Goal: Information Seeking & Learning: Learn about a topic

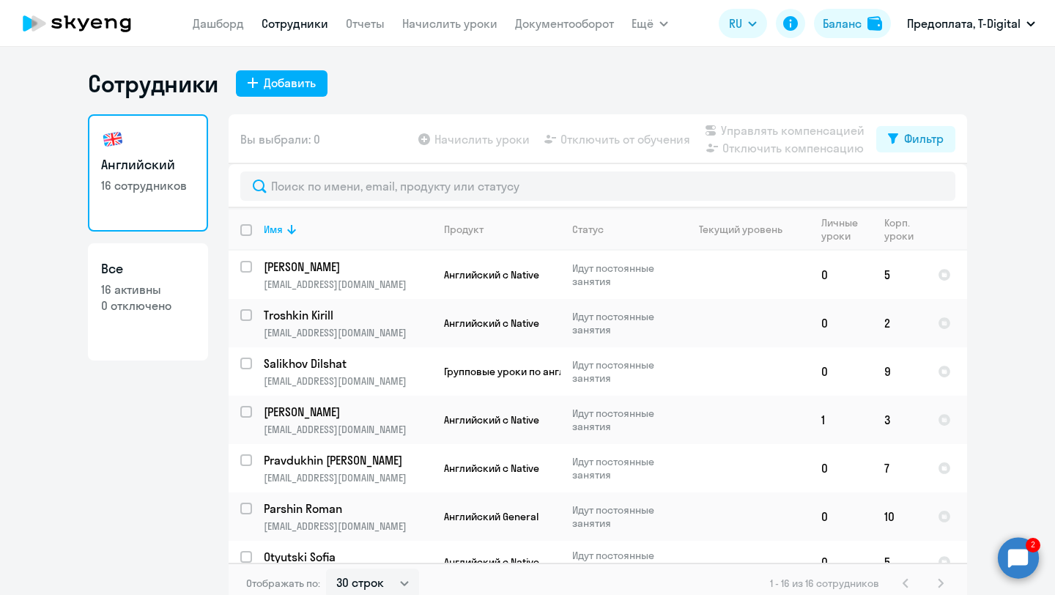
select select "30"
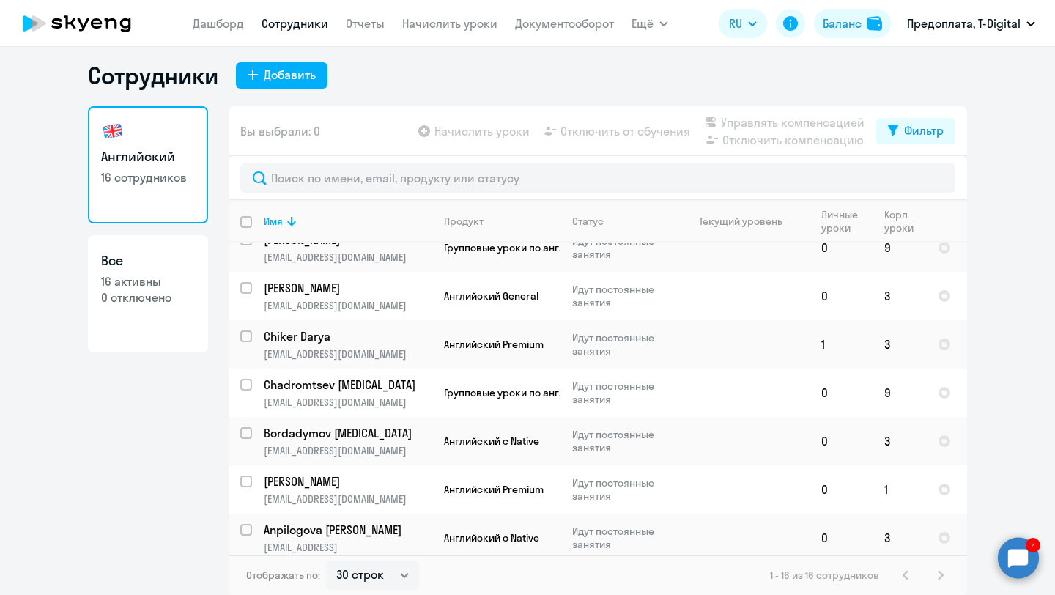
click at [1016, 559] on circle at bounding box center [1018, 557] width 41 height 41
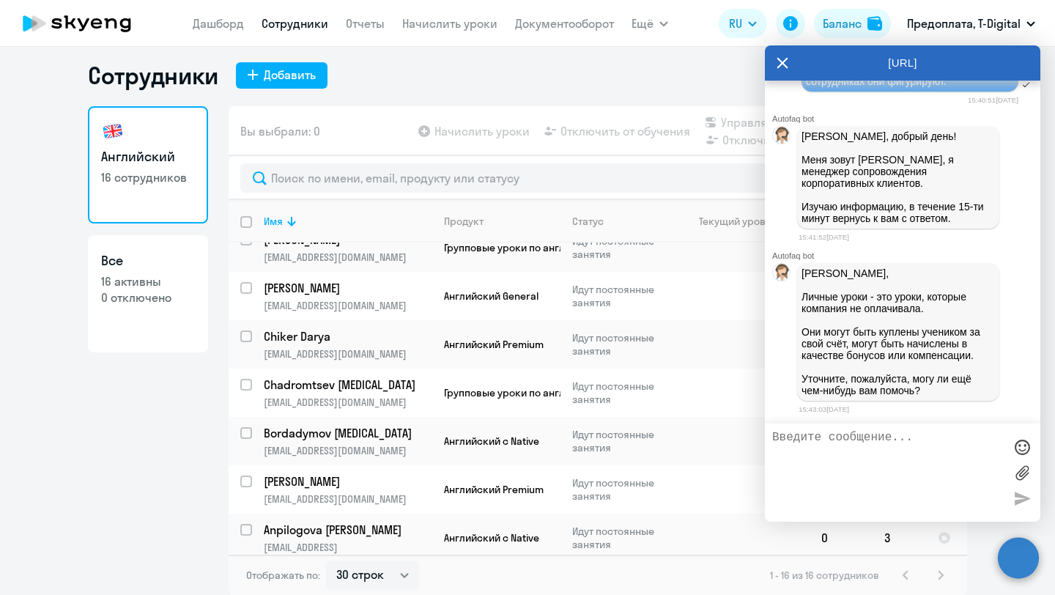
scroll to position [1640, 0]
type textarea "Спасибо! Этой информации достаточно"
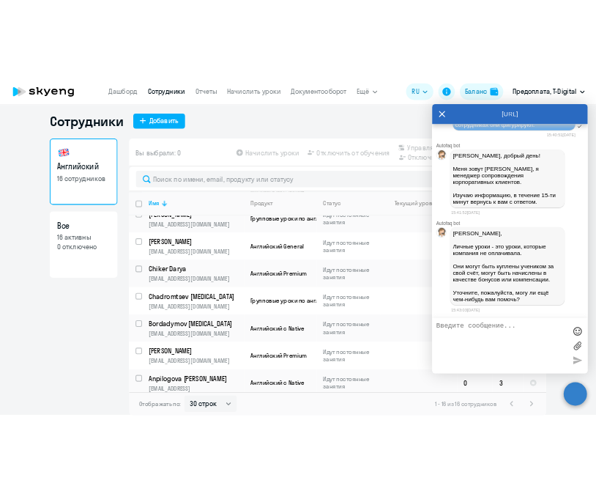
scroll to position [1687, 0]
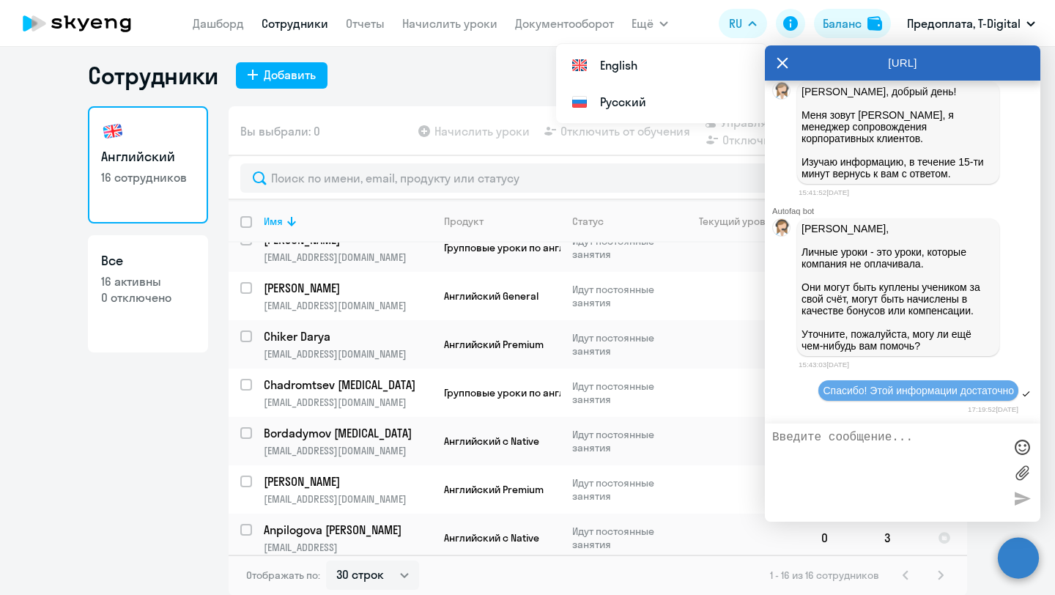
click at [779, 66] on icon at bounding box center [782, 63] width 11 height 11
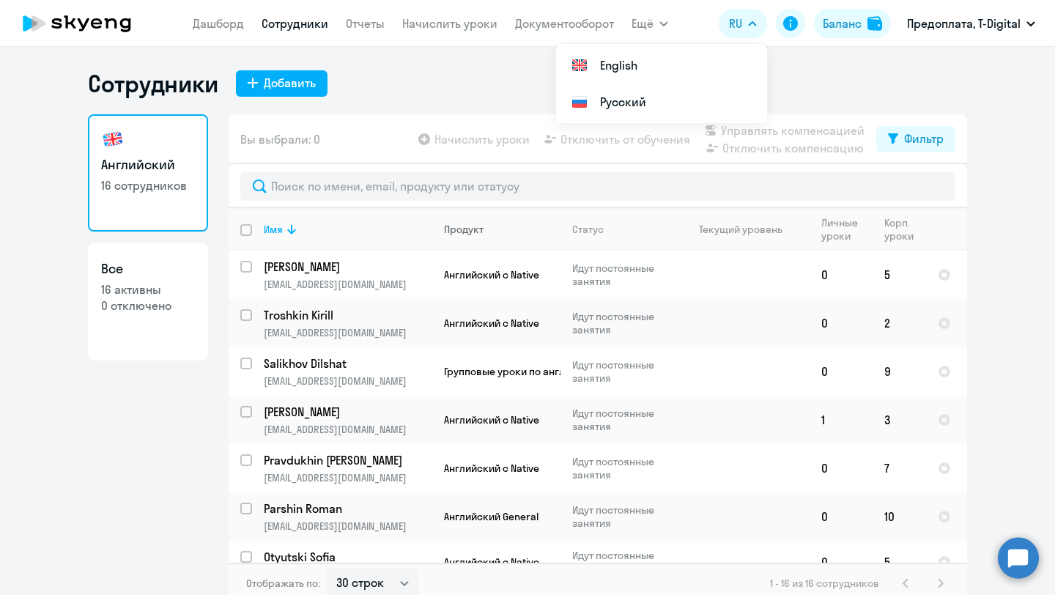
scroll to position [1, 0]
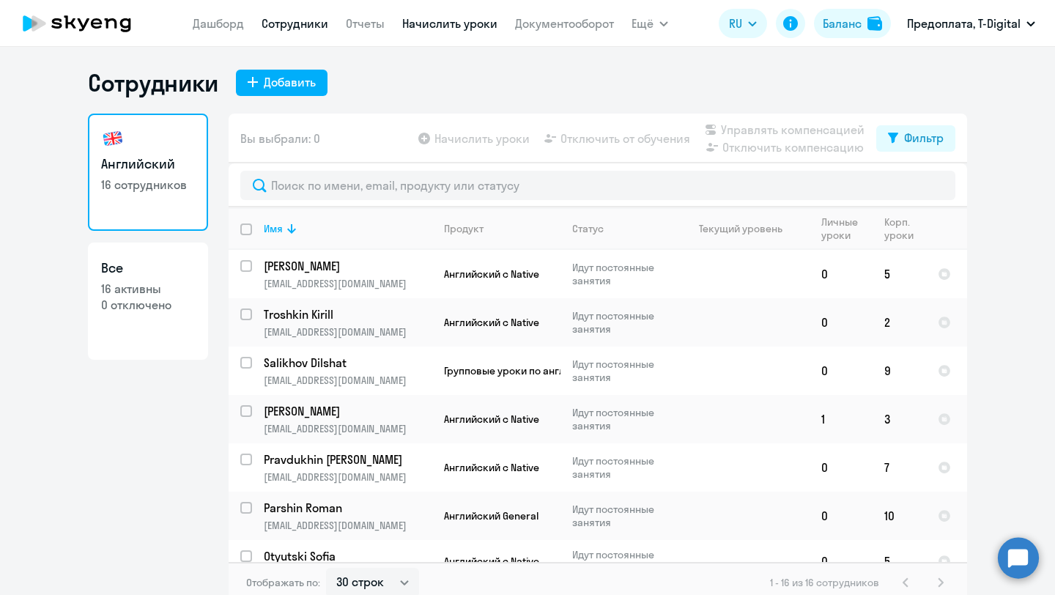
click at [442, 26] on link "Начислить уроки" at bounding box center [449, 23] width 95 height 15
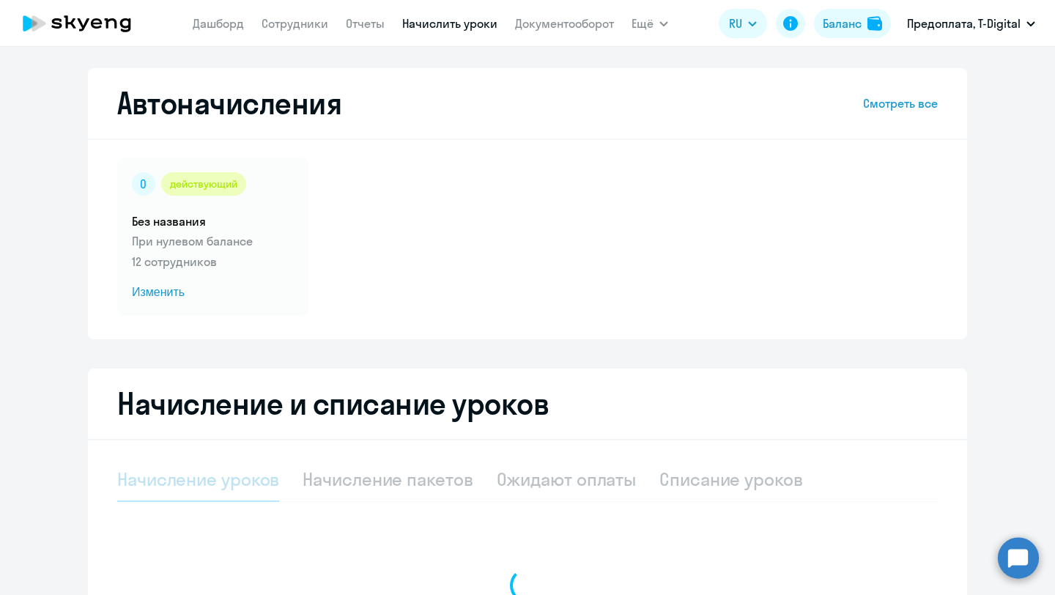
select select "10"
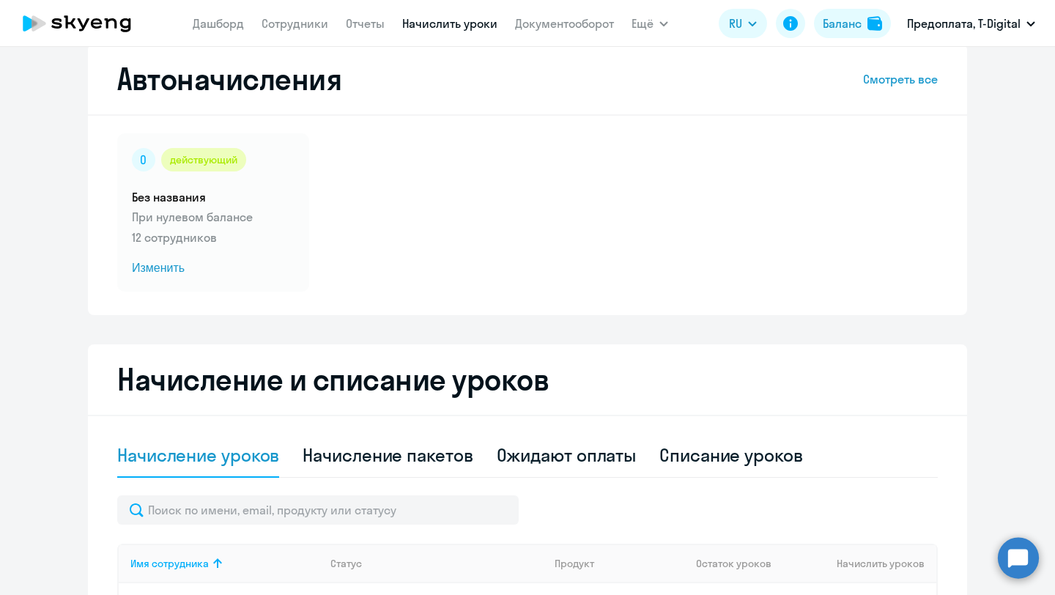
scroll to position [24, 0]
click at [310, 26] on link "Сотрудники" at bounding box center [294, 23] width 67 height 15
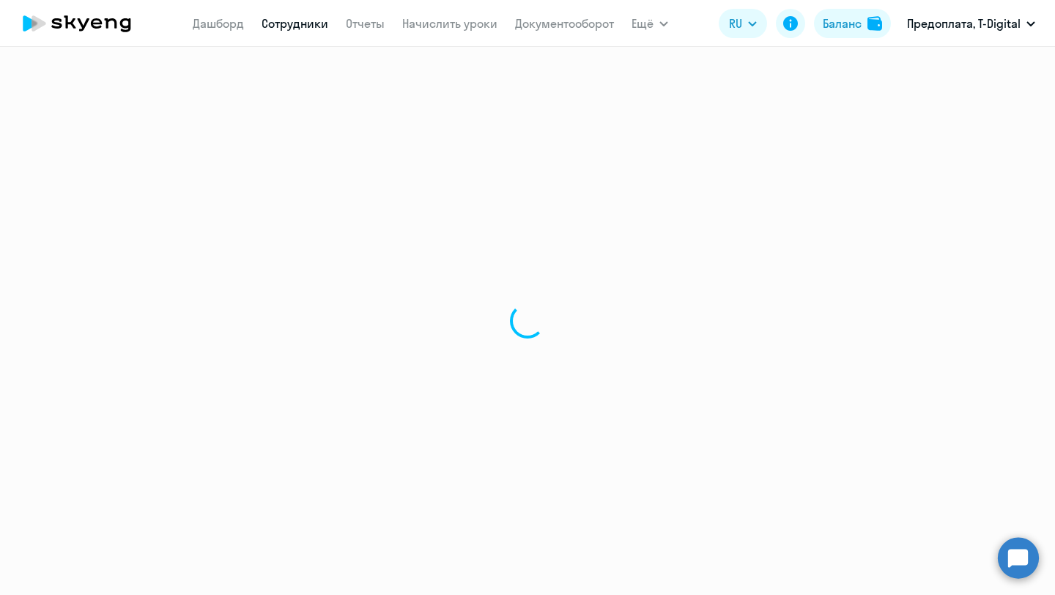
select select "30"
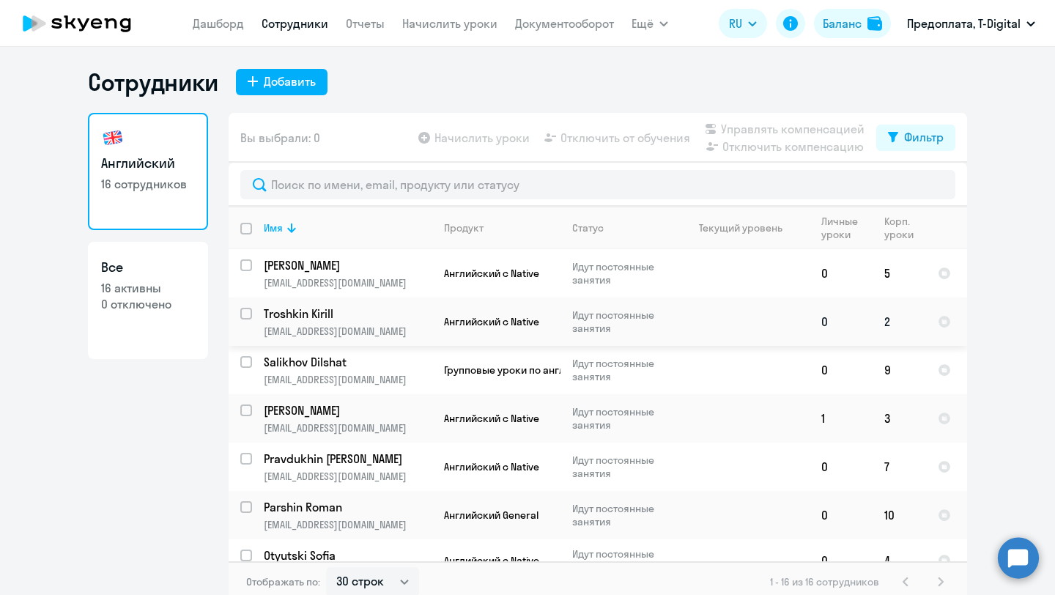
scroll to position [3, 0]
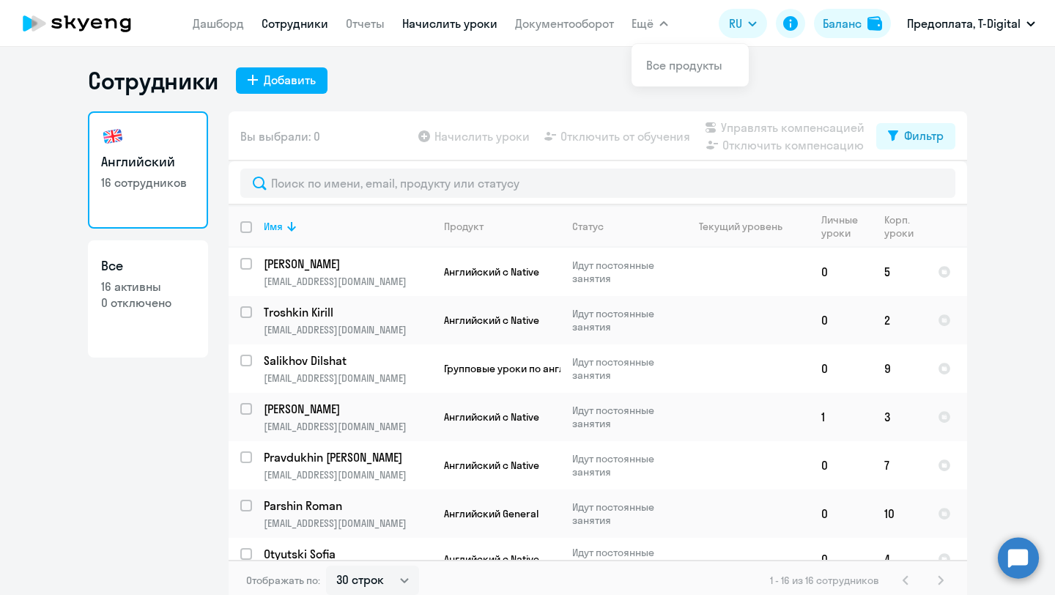
click at [449, 26] on link "Начислить уроки" at bounding box center [449, 23] width 95 height 15
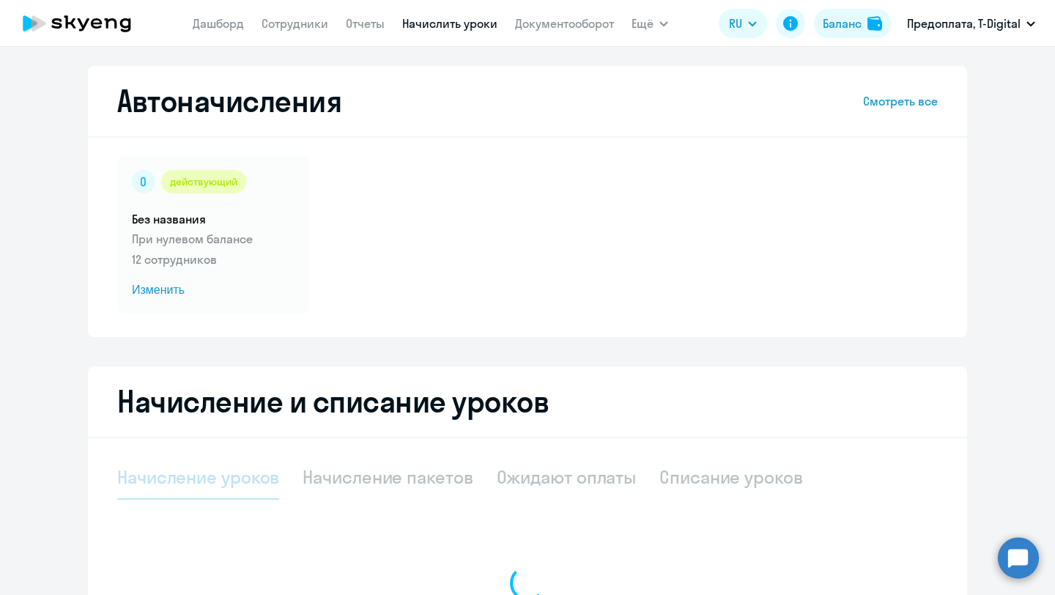
select select "10"
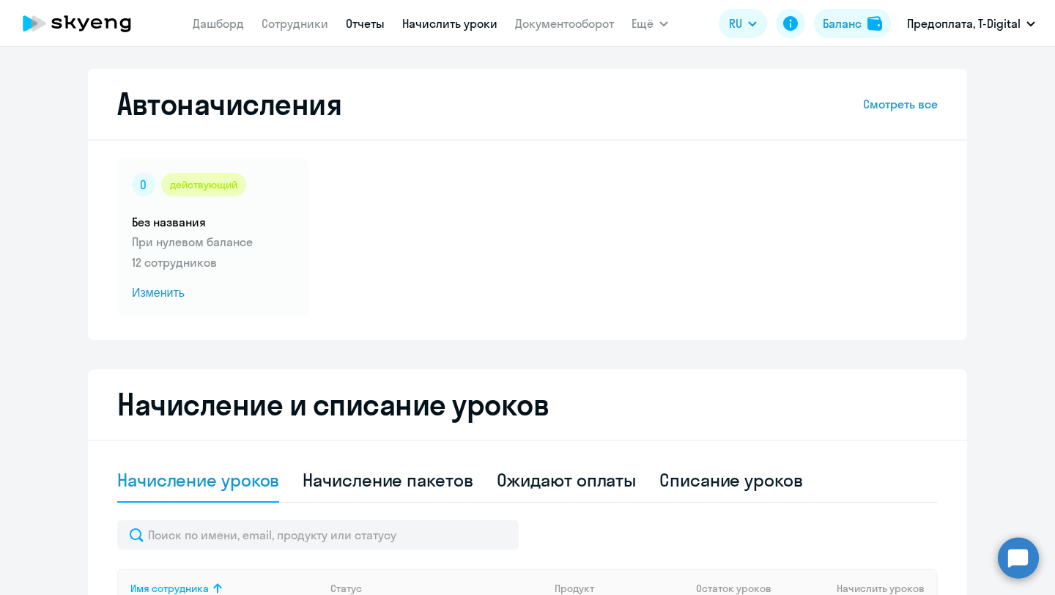
click at [367, 29] on link "Отчеты" at bounding box center [365, 23] width 39 height 15
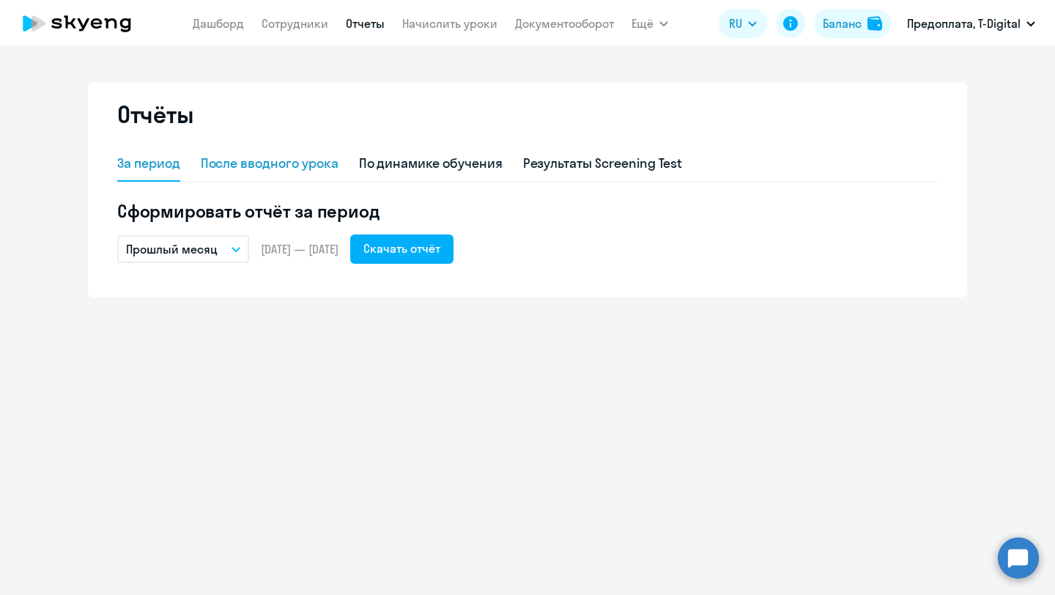
click at [313, 160] on div "После вводного урока" at bounding box center [270, 163] width 138 height 19
select select "10"
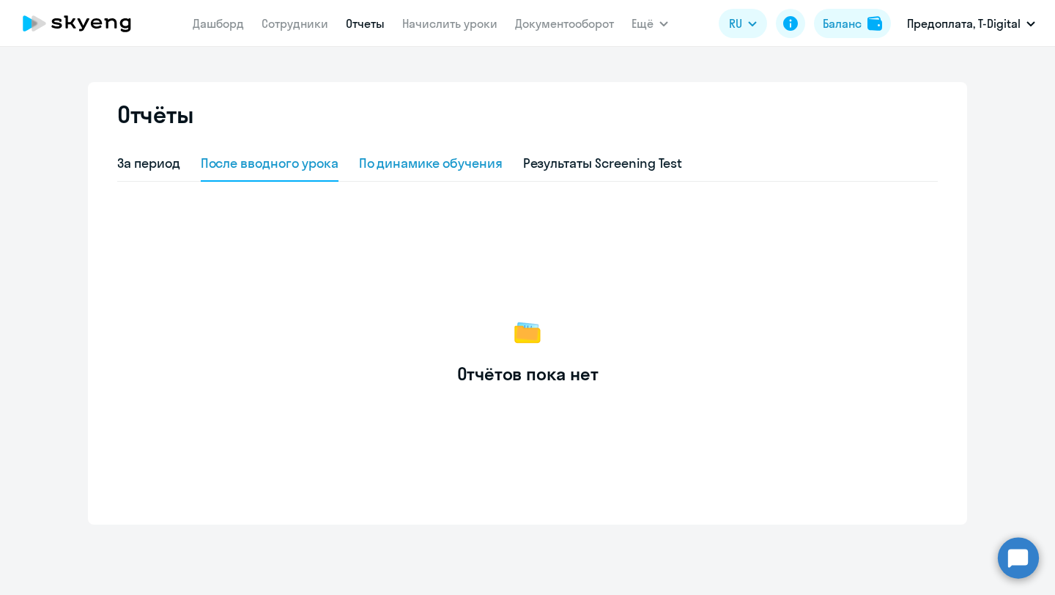
click at [411, 171] on div "По динамике обучения" at bounding box center [431, 163] width 144 height 19
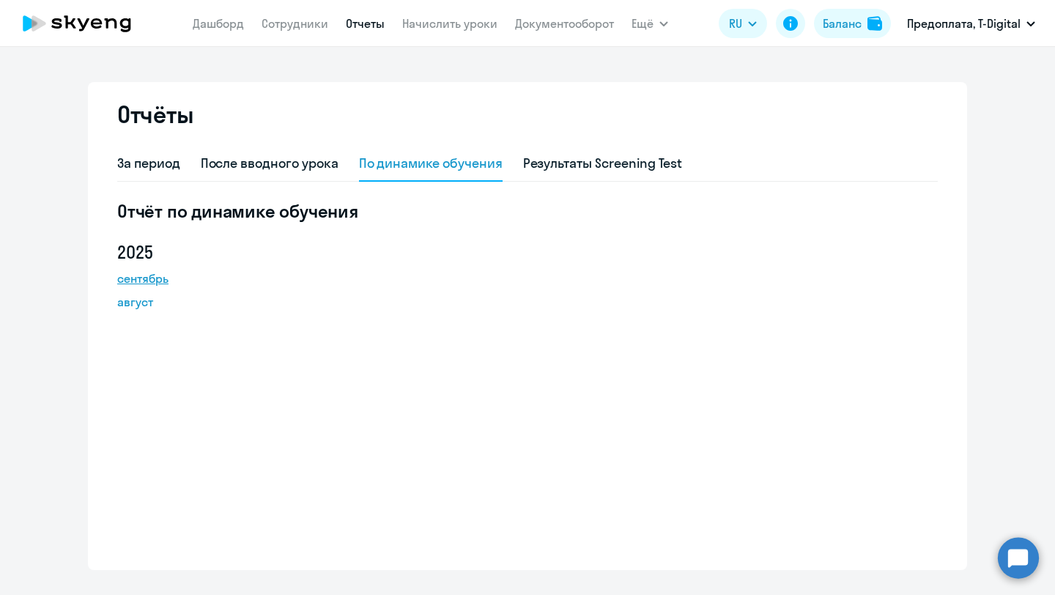
click at [158, 278] on link "сентябрь" at bounding box center [183, 279] width 132 height 18
click at [297, 27] on link "Сотрудники" at bounding box center [294, 23] width 67 height 15
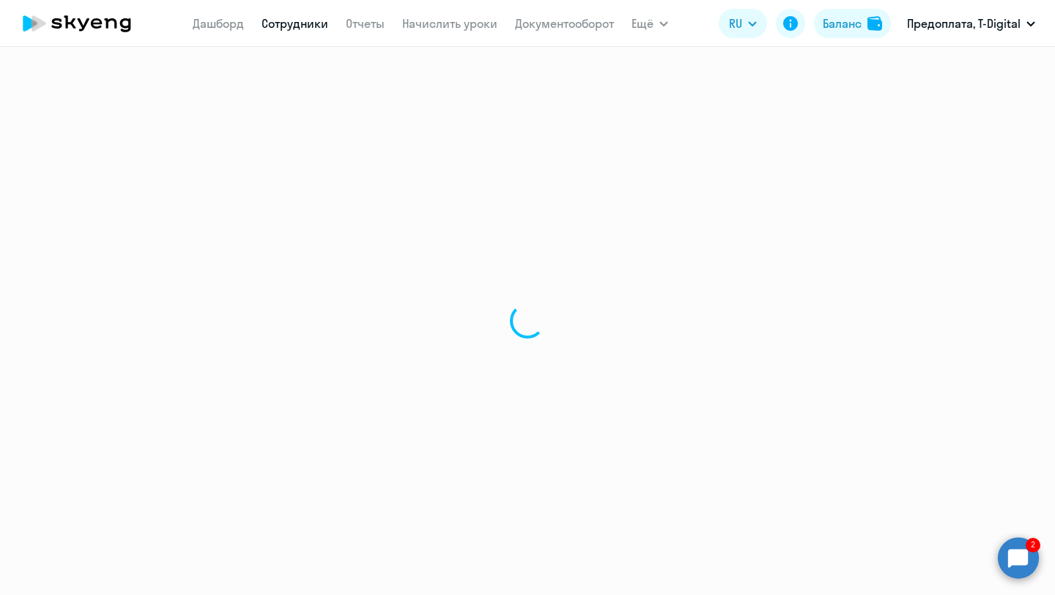
select select "30"
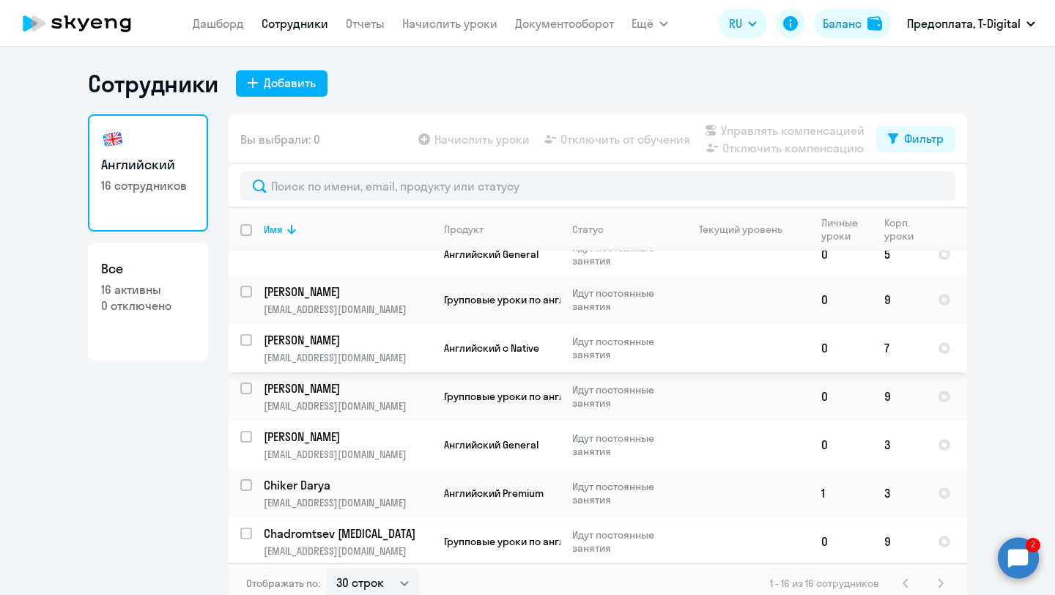
scroll to position [351, 0]
click at [316, 428] on p "[PERSON_NAME]" at bounding box center [347, 436] width 166 height 16
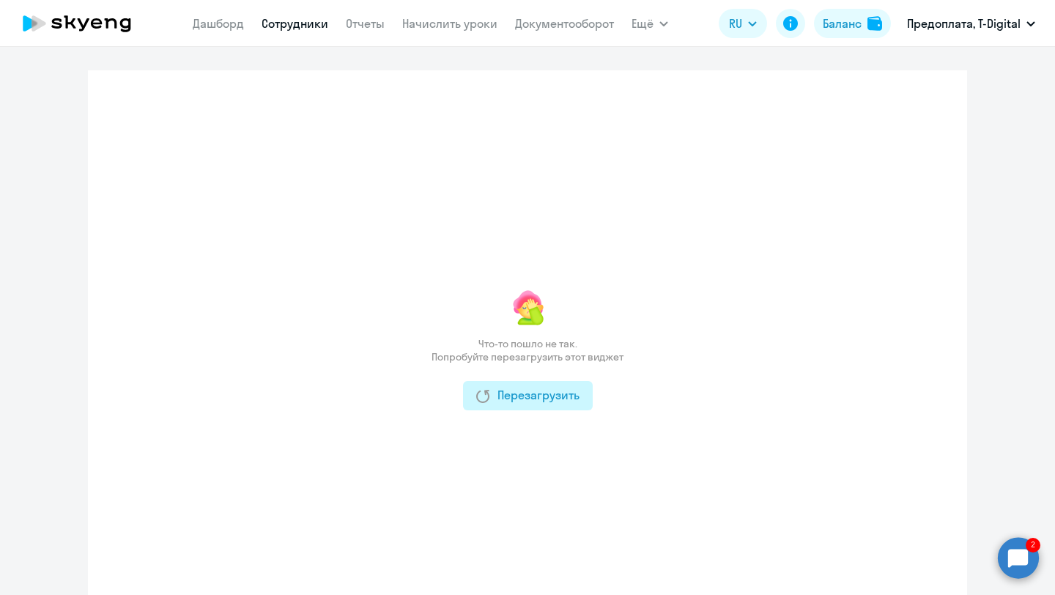
click at [524, 399] on div "Перезагрузить" at bounding box center [527, 395] width 103 height 18
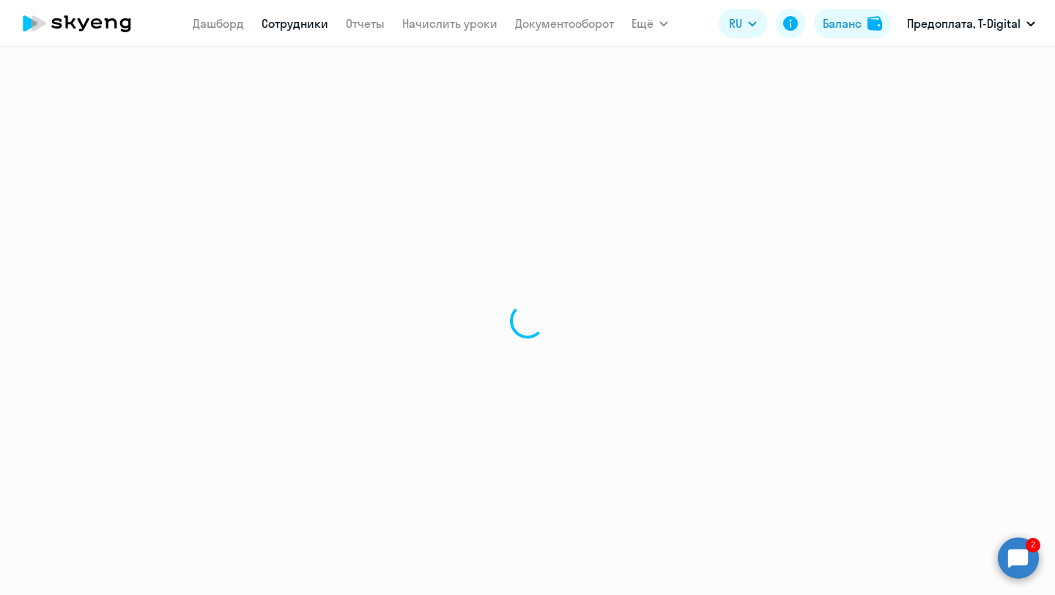
select select "english"
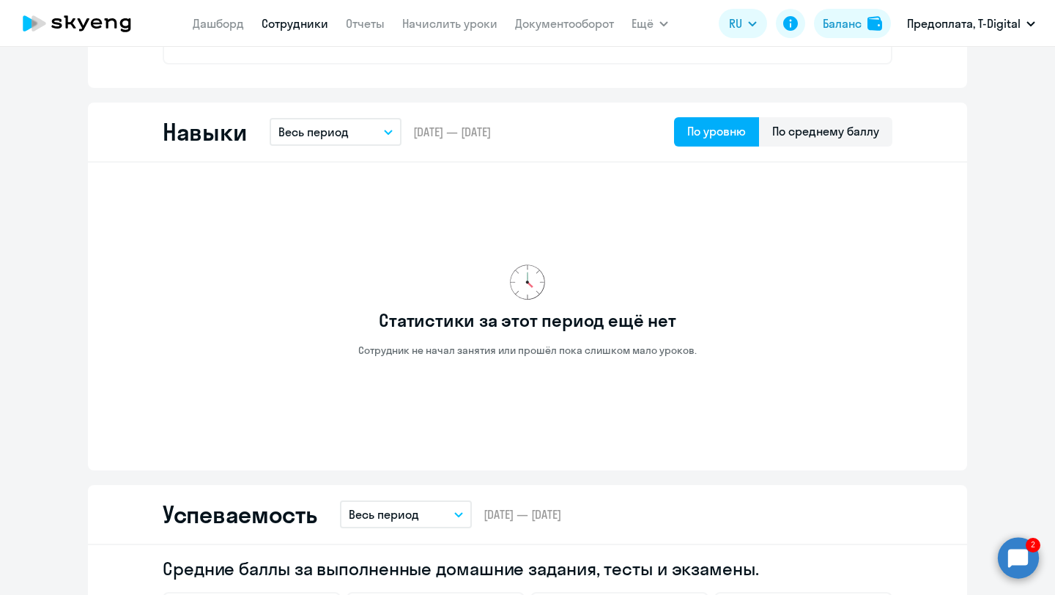
scroll to position [586, 0]
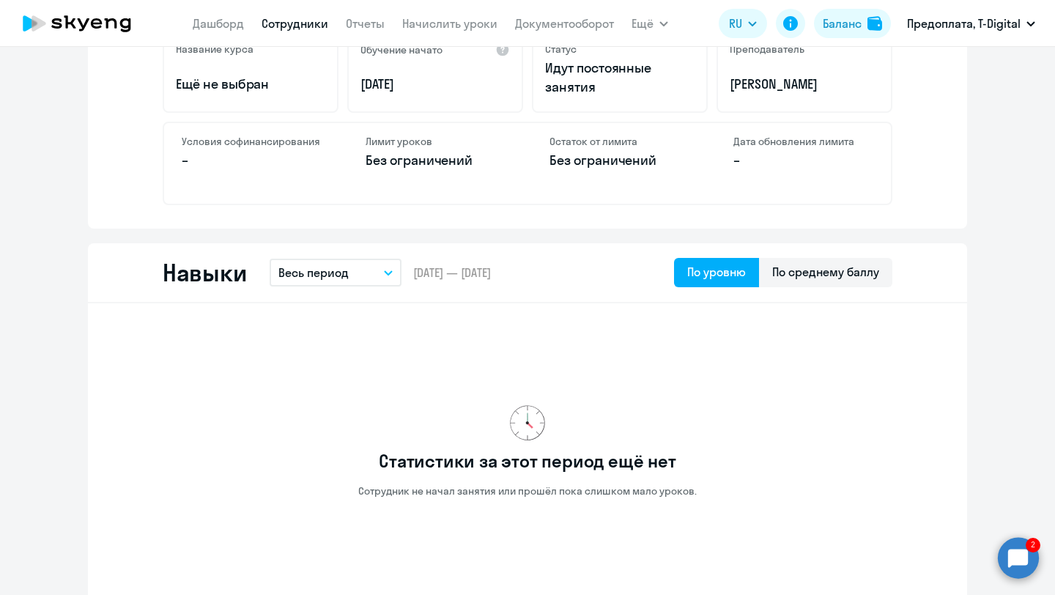
click at [385, 267] on button "Весь период" at bounding box center [336, 273] width 132 height 28
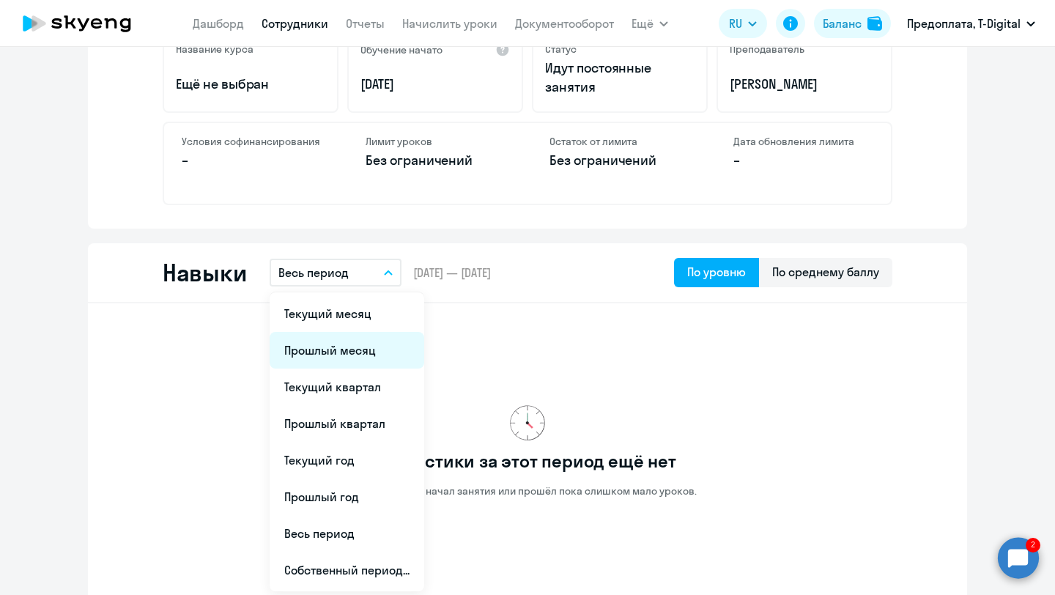
click at [352, 346] on li "Прошлый месяц" at bounding box center [347, 350] width 155 height 37
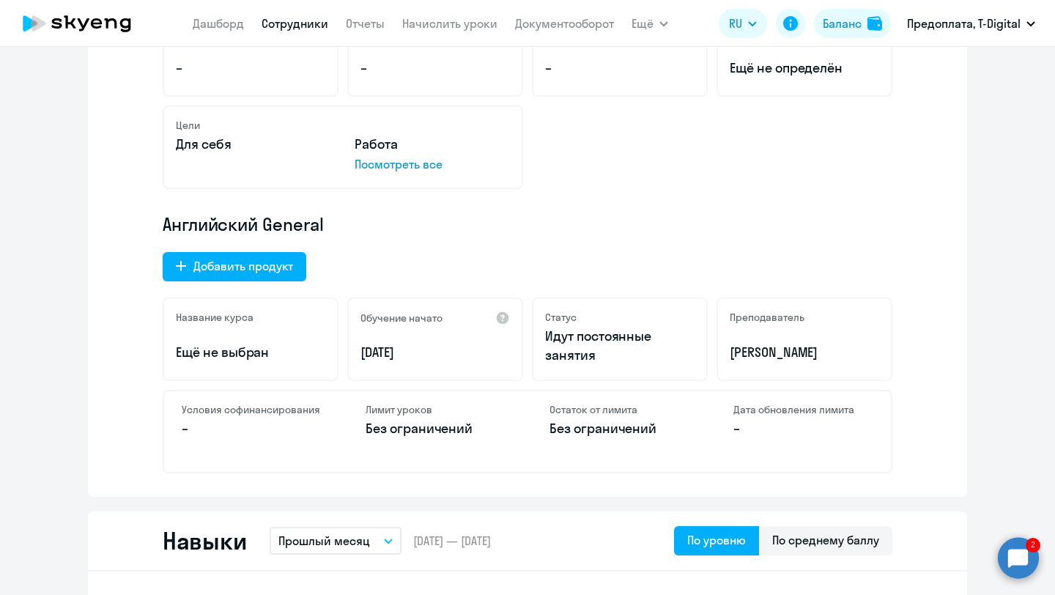
scroll to position [0, 0]
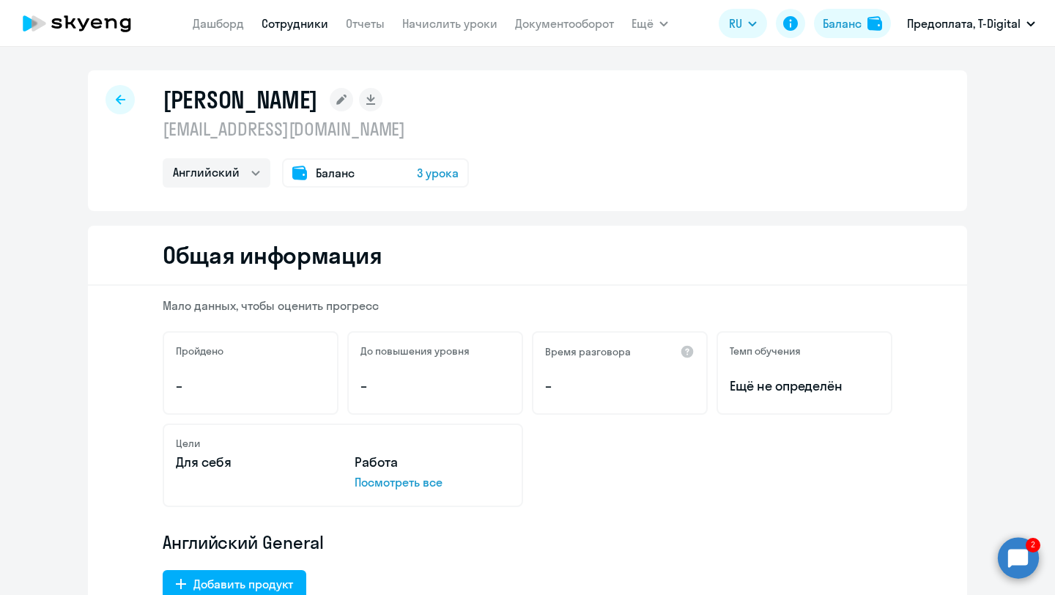
select select "30"
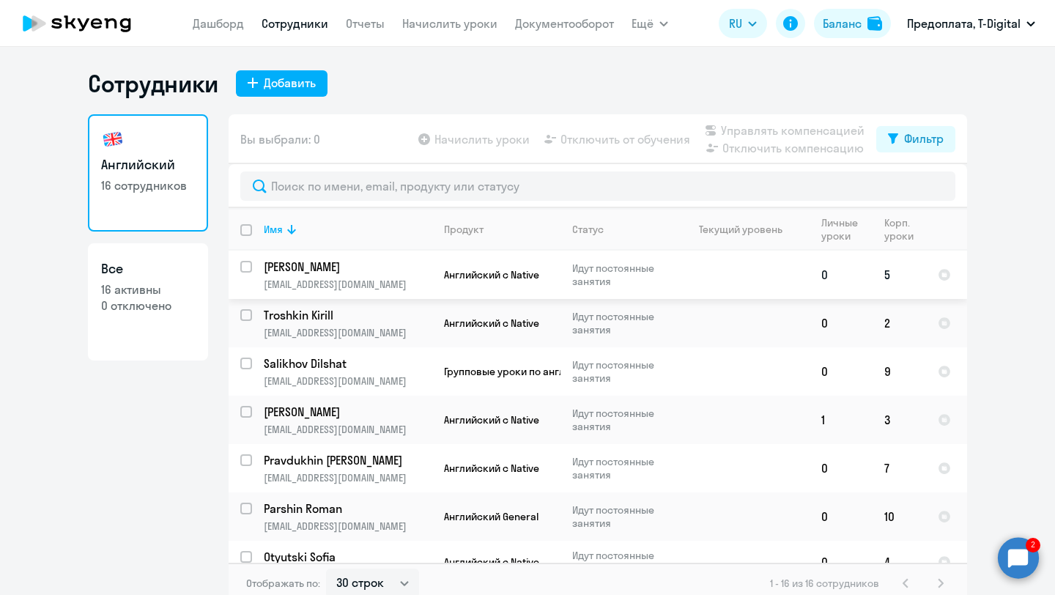
click at [334, 265] on p "[PERSON_NAME]" at bounding box center [347, 267] width 166 height 16
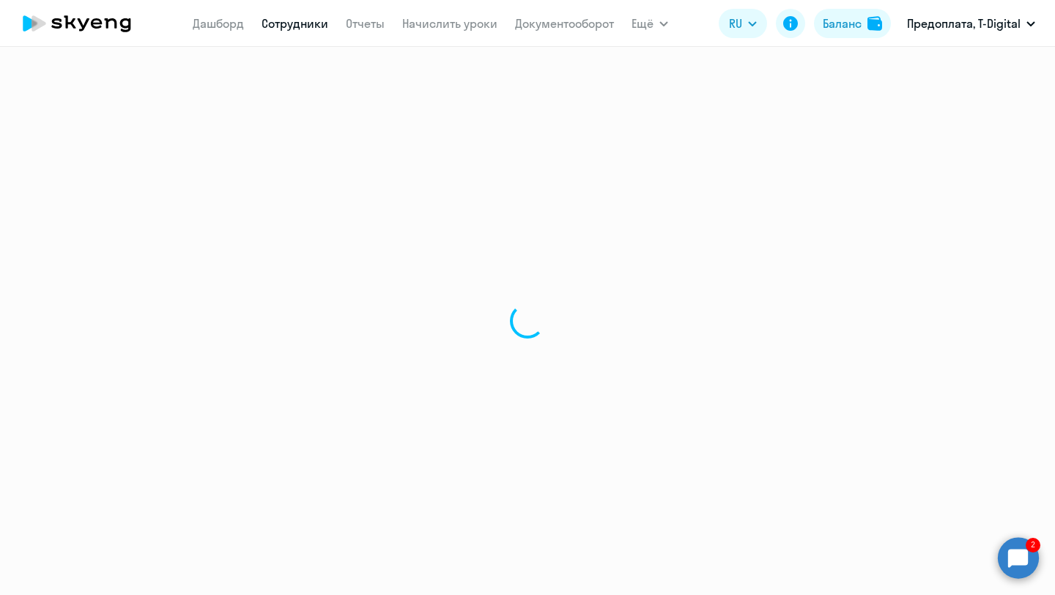
select select "english"
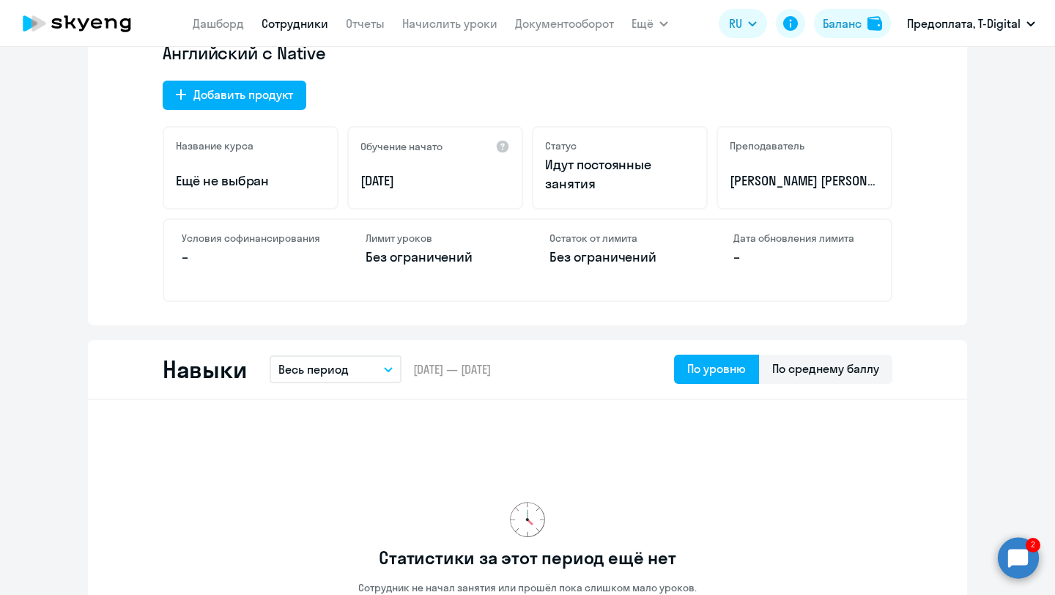
scroll to position [490, 0]
click at [387, 368] on icon "button" at bounding box center [388, 369] width 7 height 4
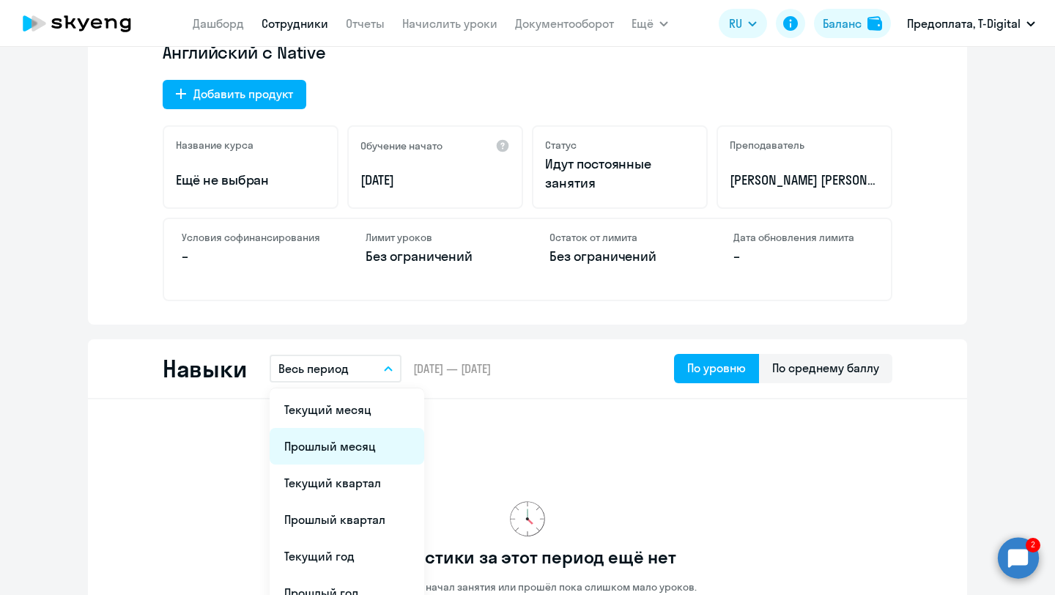
click at [354, 442] on li "Прошлый месяц" at bounding box center [347, 446] width 155 height 37
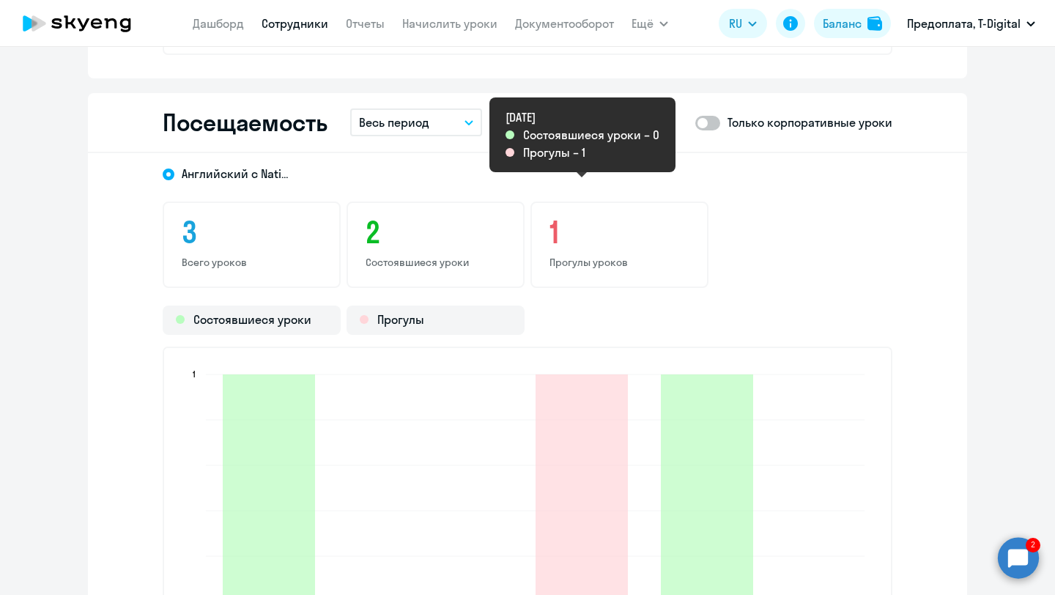
scroll to position [1704, 0]
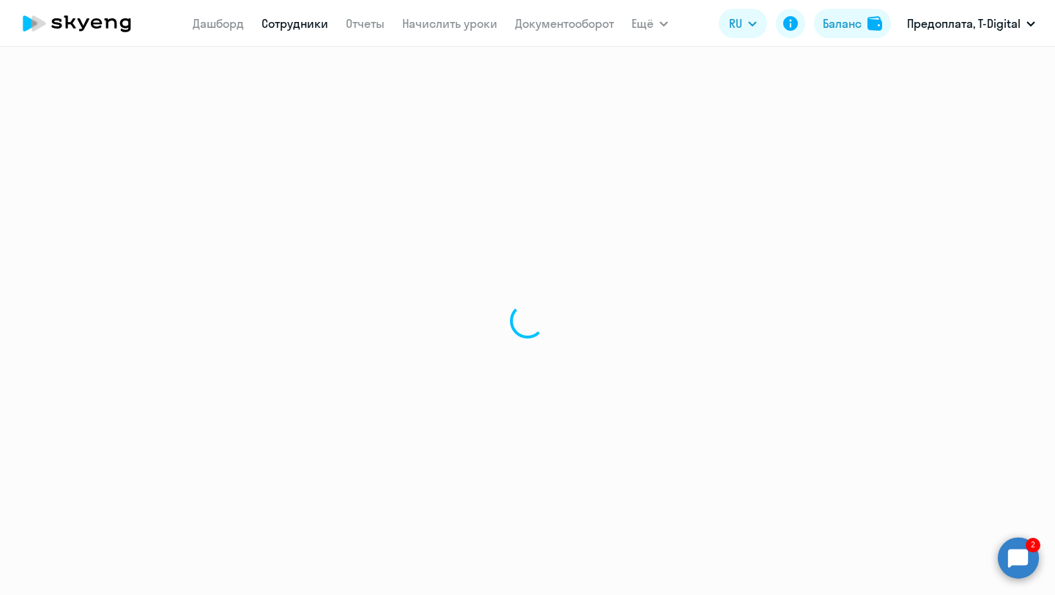
select select "30"
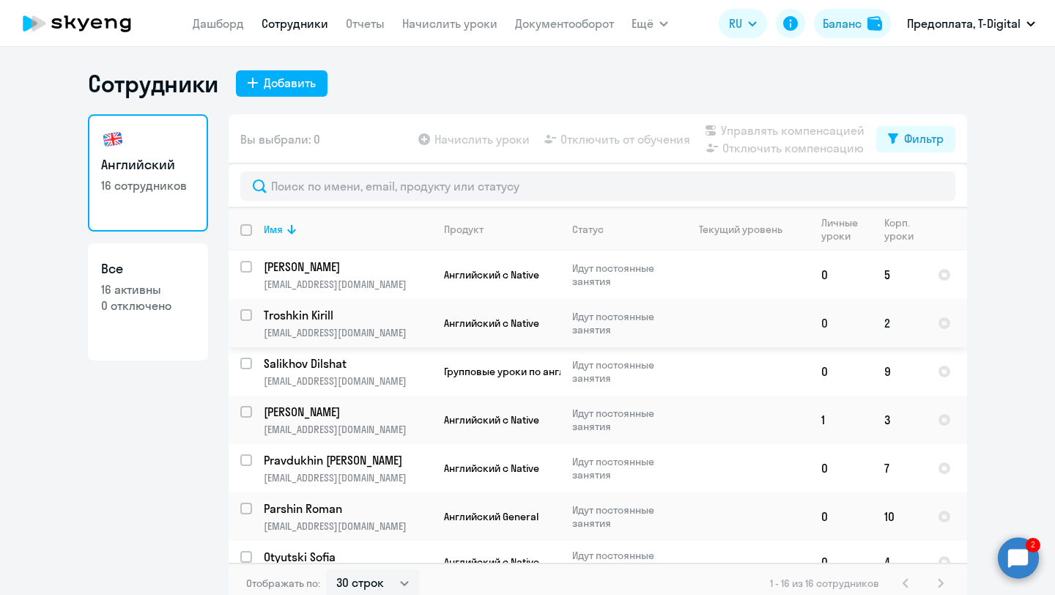
click at [315, 315] on p "Troshkin Kirill" at bounding box center [347, 315] width 166 height 16
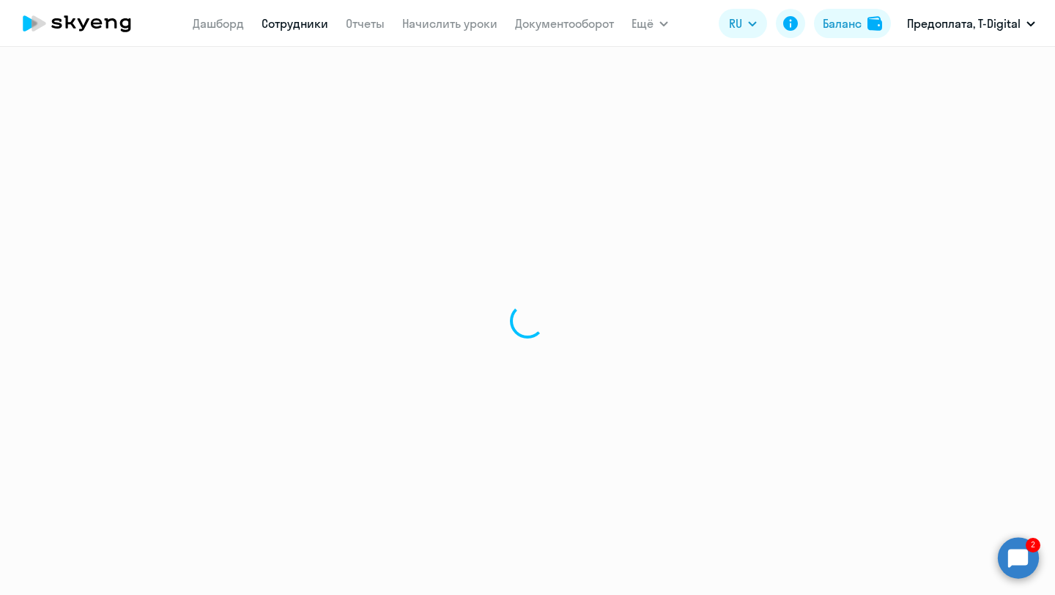
select select "english"
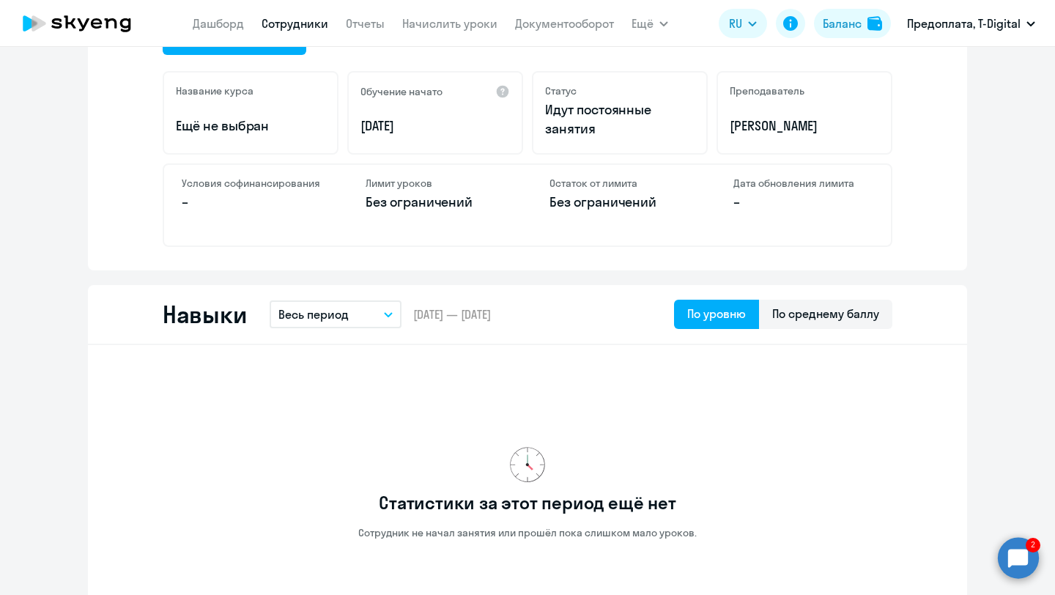
scroll to position [609, 0]
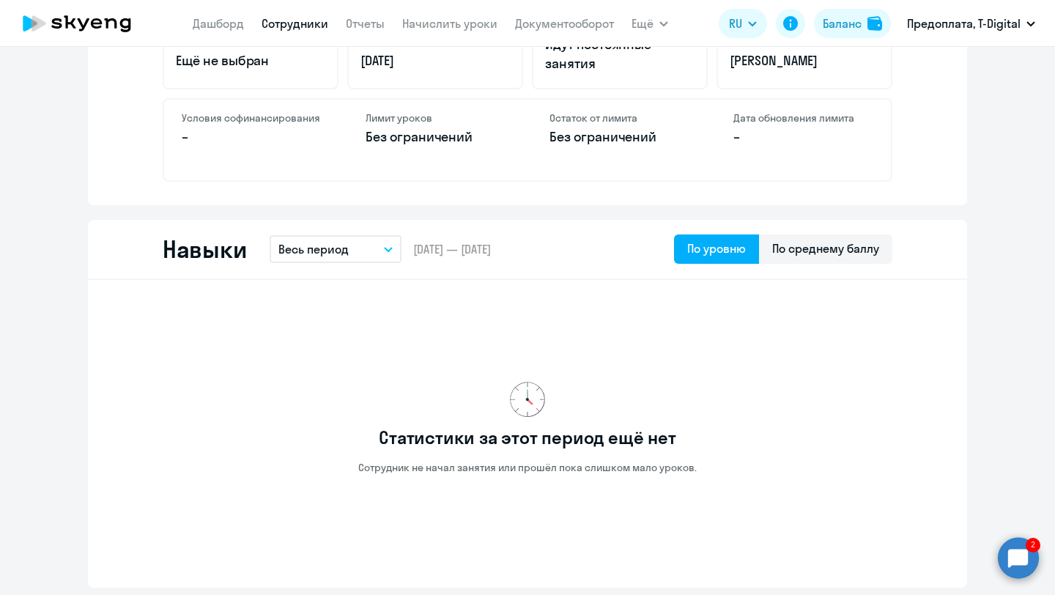
click at [382, 249] on button "Весь период" at bounding box center [336, 249] width 132 height 28
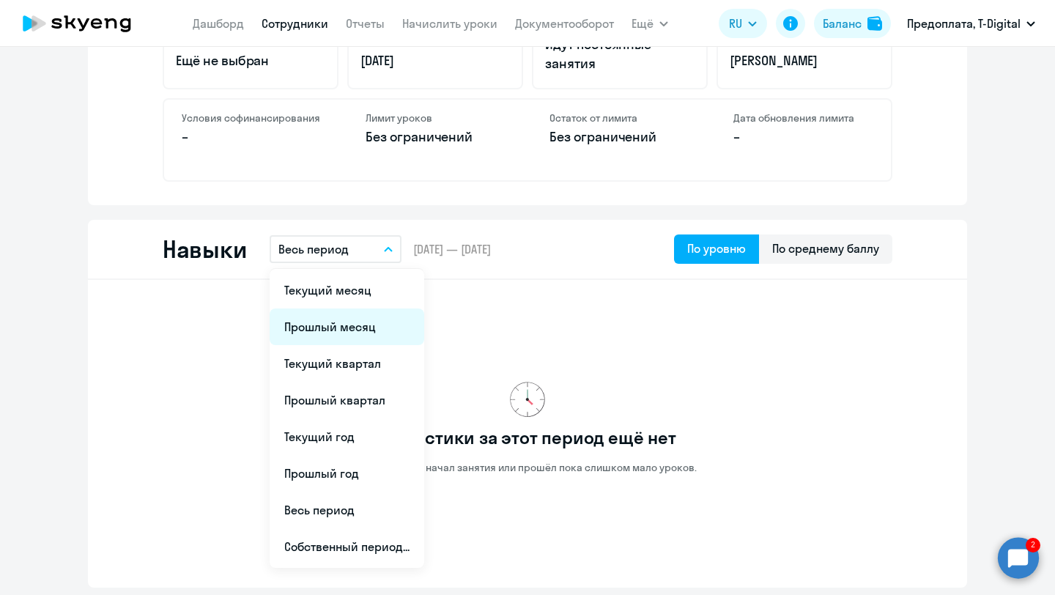
click at [341, 329] on li "Прошлый месяц" at bounding box center [347, 326] width 155 height 37
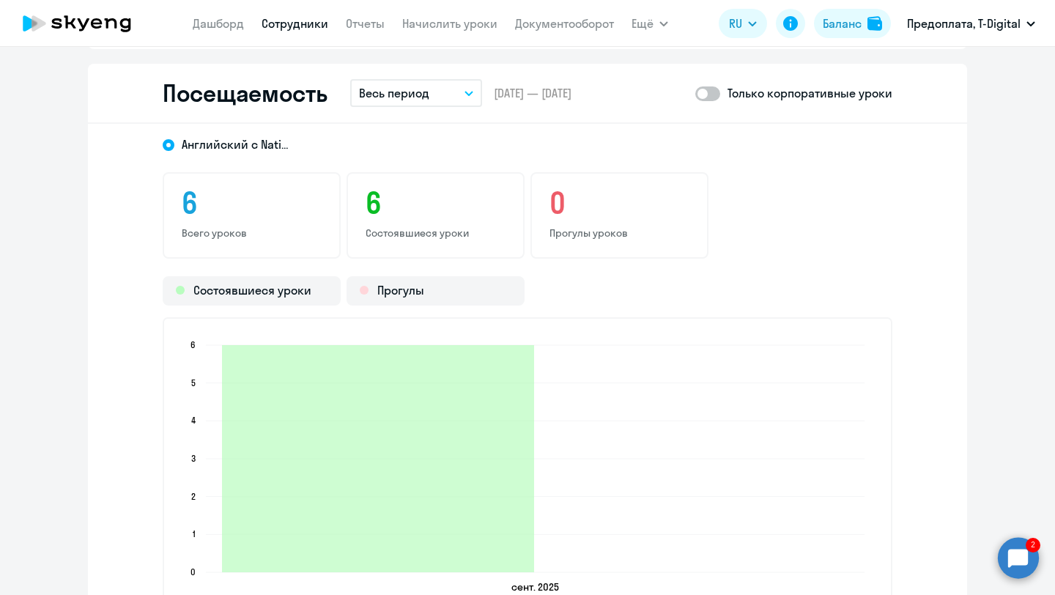
scroll to position [1920, 0]
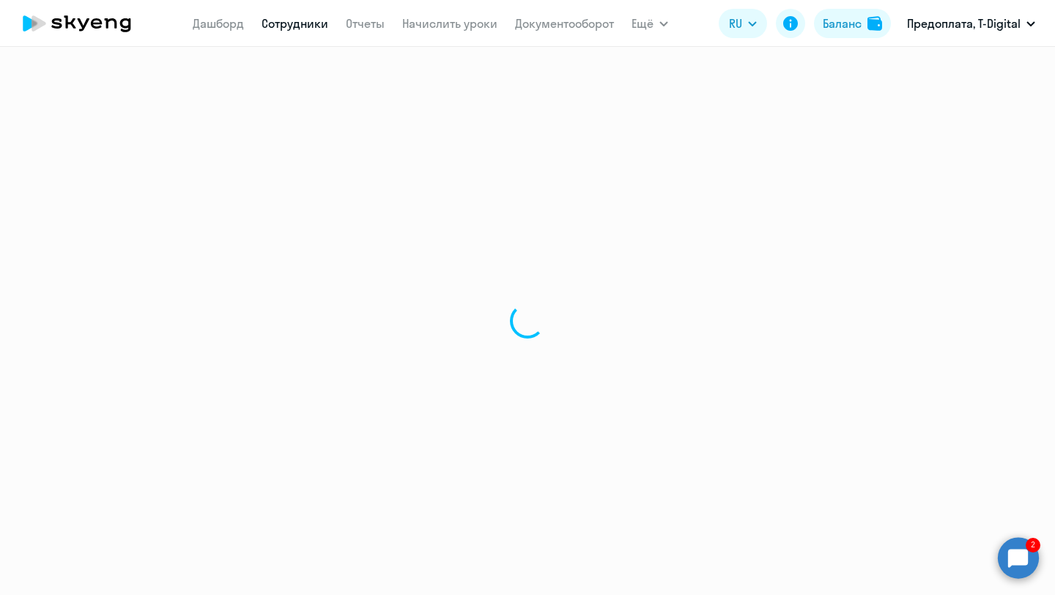
select select "30"
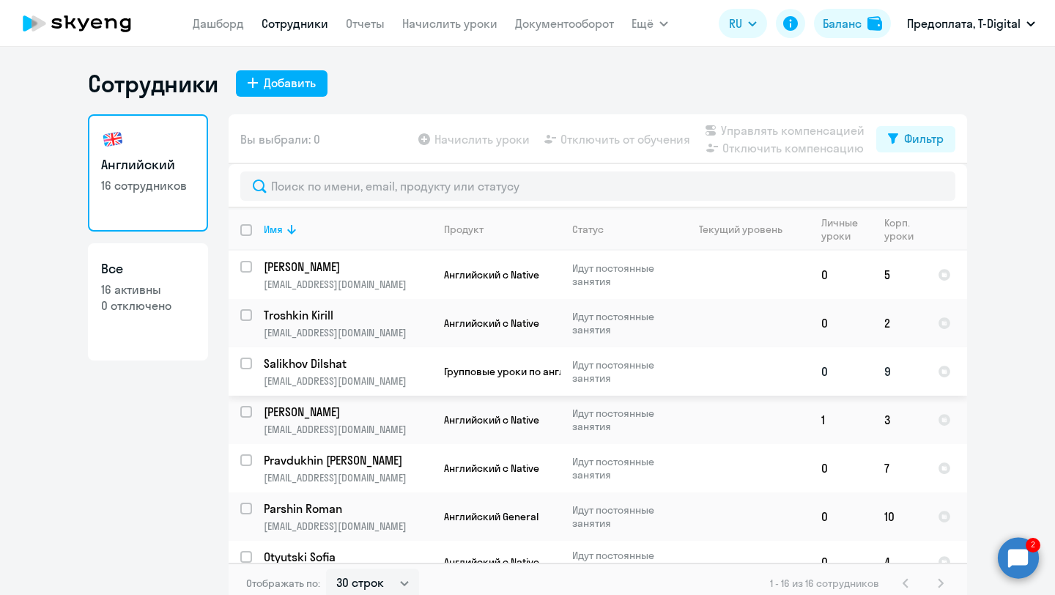
click at [301, 366] on p "Salikhov Dilshat" at bounding box center [347, 363] width 166 height 16
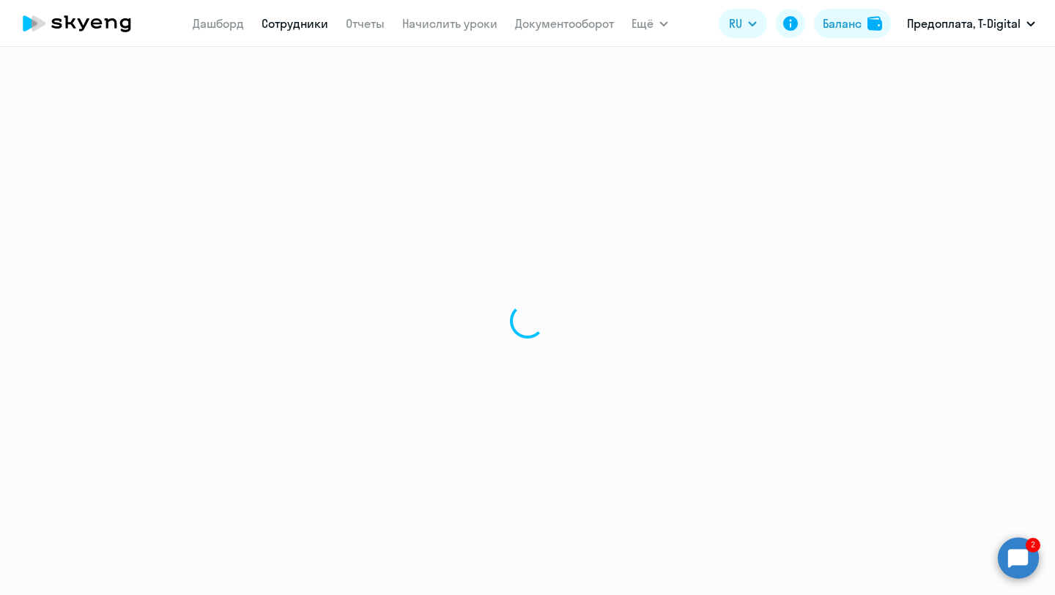
select select "english"
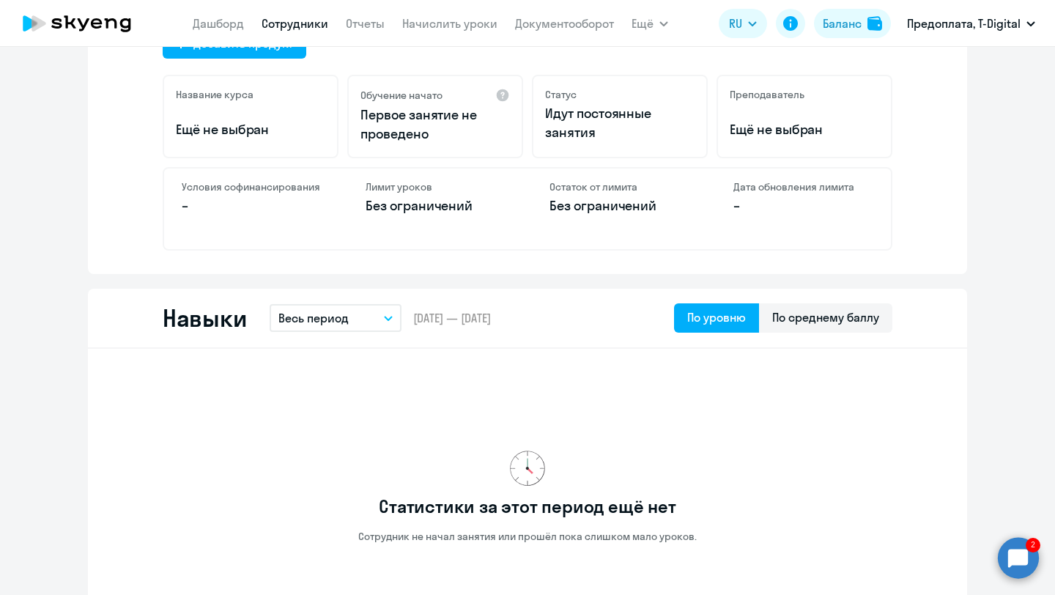
scroll to position [541, 0]
click at [388, 316] on icon "button" at bounding box center [388, 317] width 9 height 5
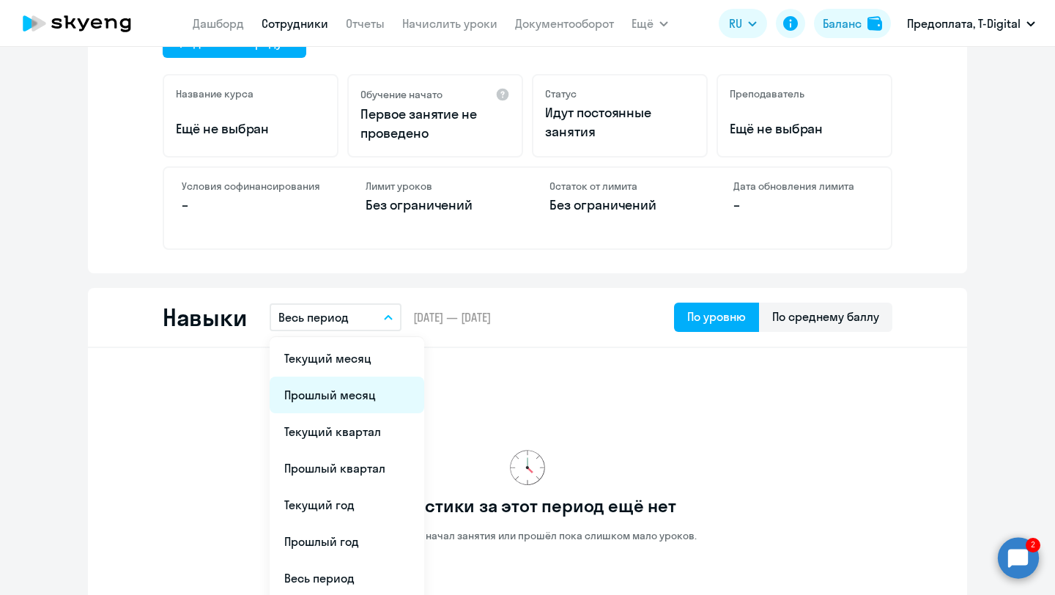
click at [342, 396] on li "Прошлый месяц" at bounding box center [347, 394] width 155 height 37
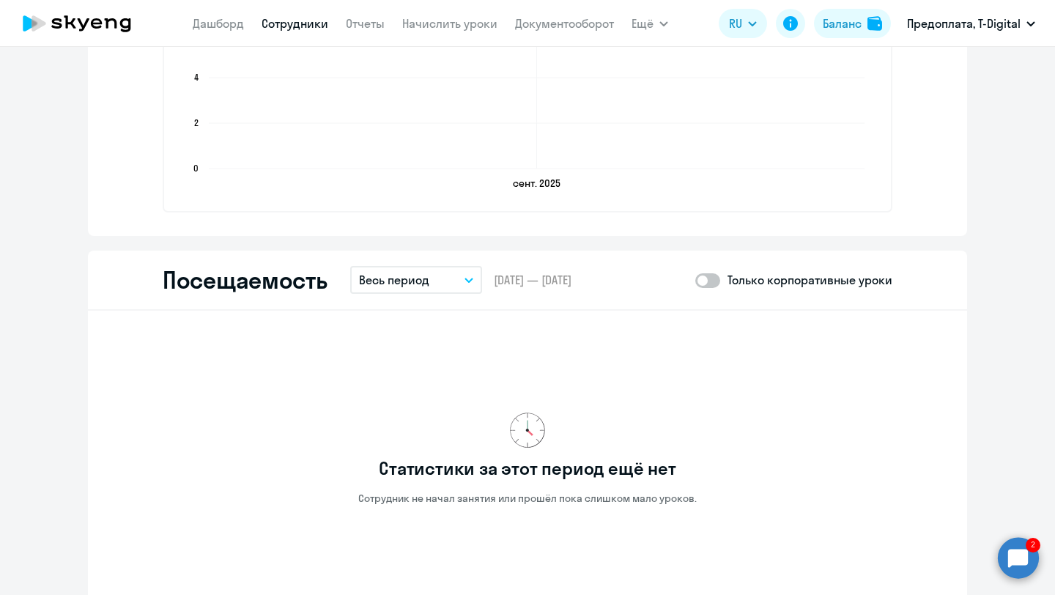
scroll to position [1534, 0]
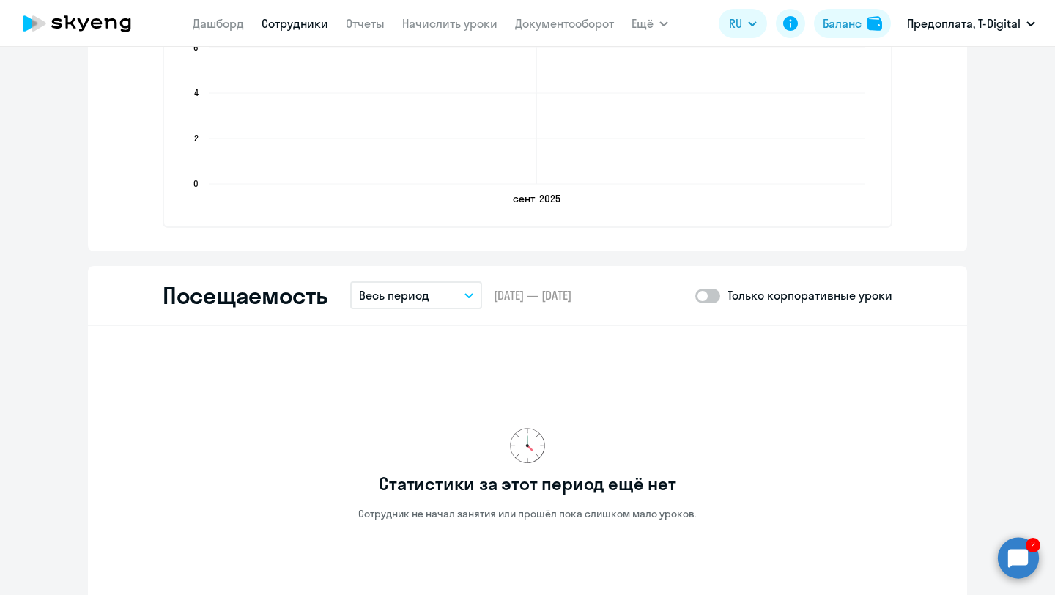
click at [468, 294] on icon "button" at bounding box center [468, 295] width 9 height 5
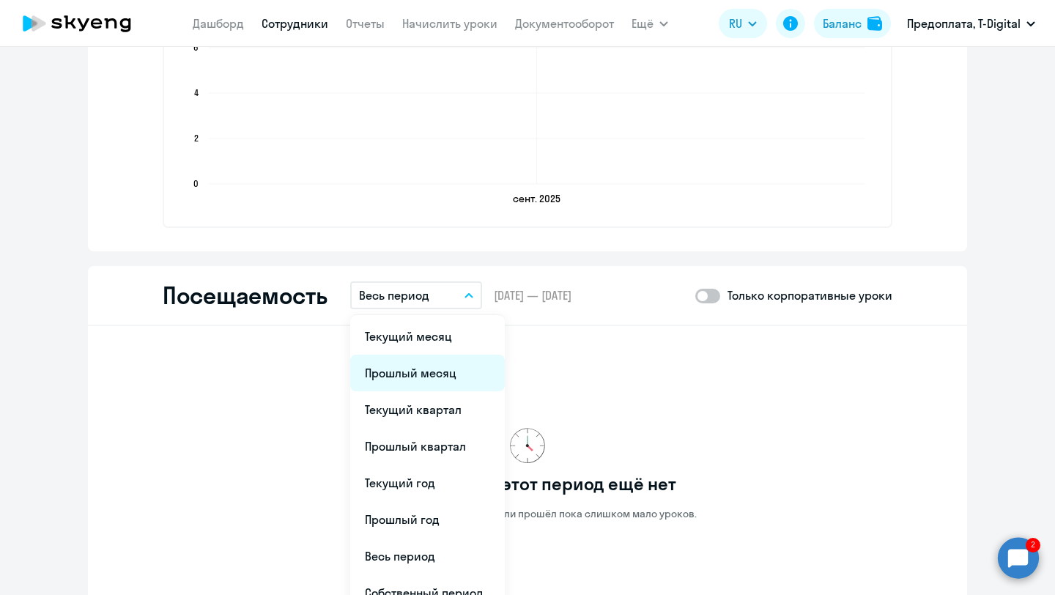
click at [433, 361] on li "Прошлый месяц" at bounding box center [427, 372] width 155 height 37
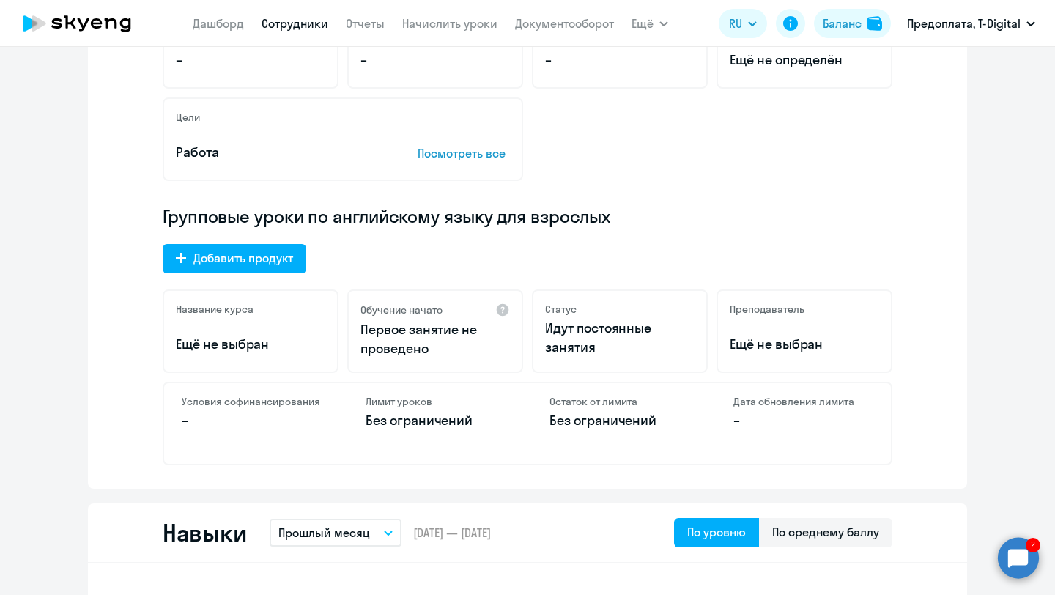
scroll to position [325, 0]
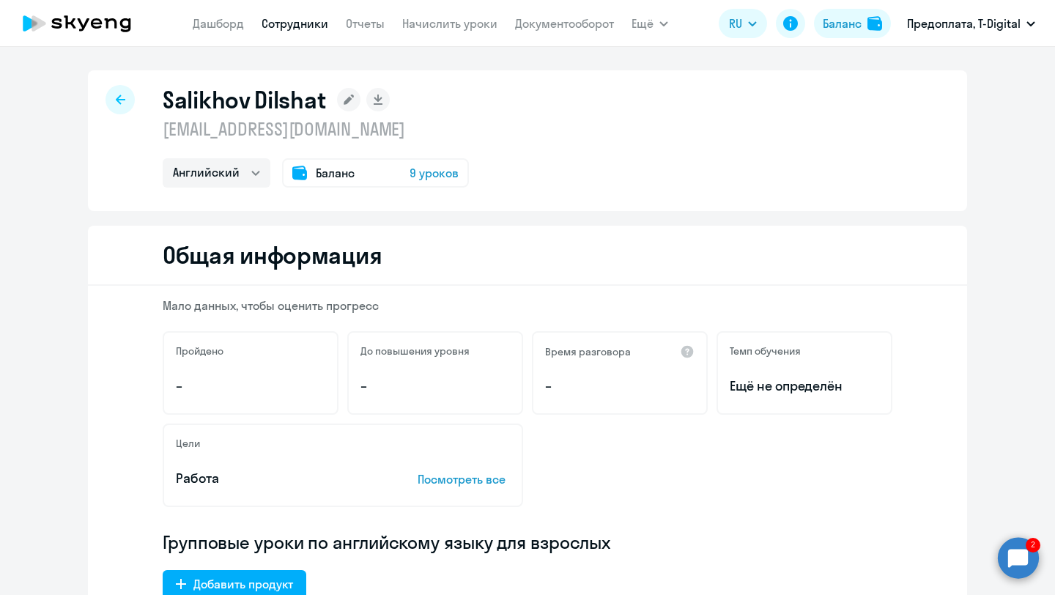
select select "30"
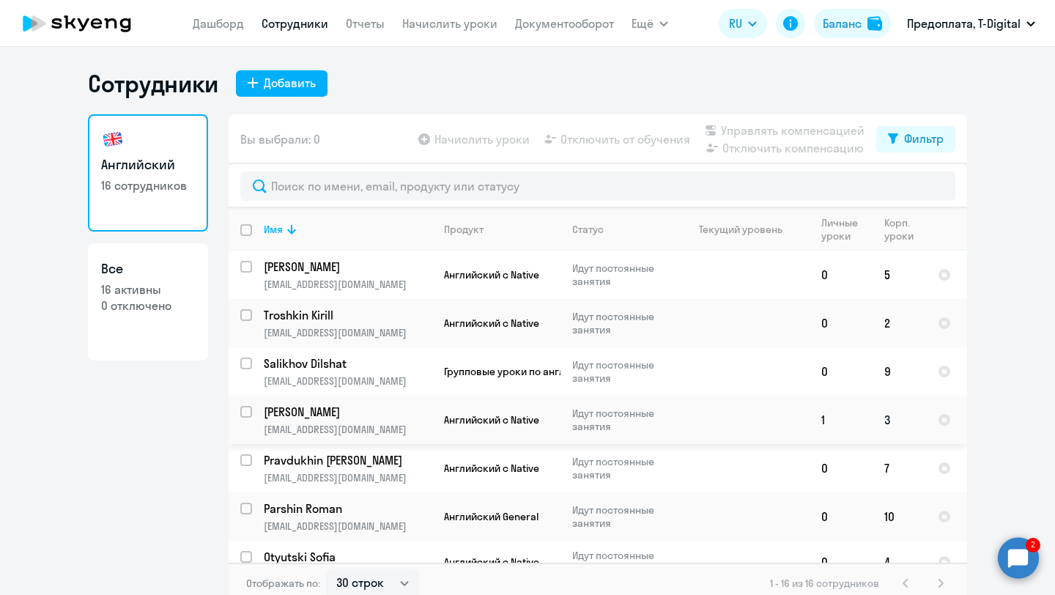
click at [369, 408] on p "[PERSON_NAME]" at bounding box center [347, 412] width 166 height 16
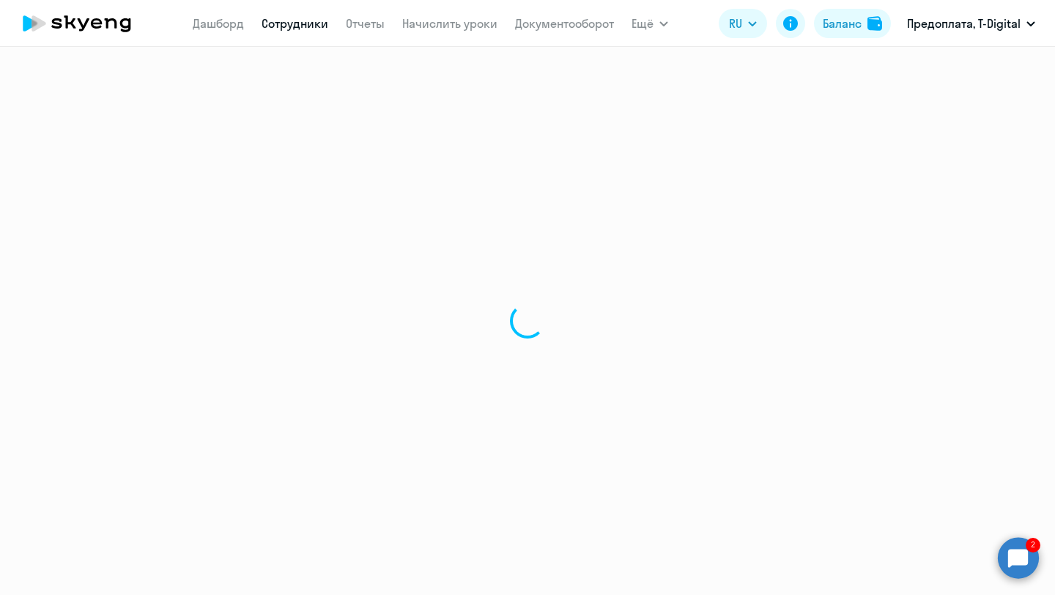
select select "english"
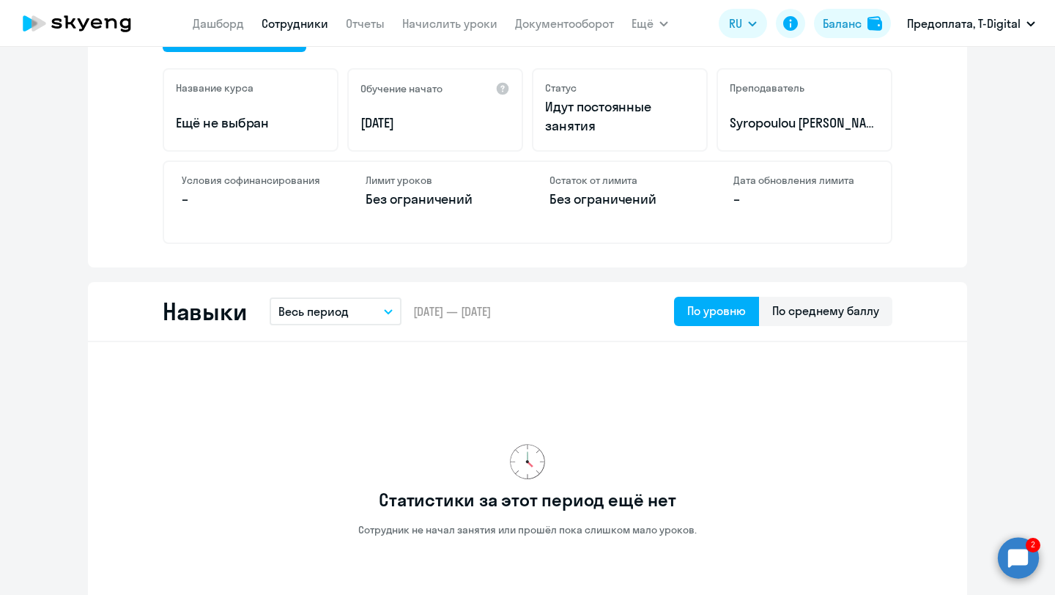
scroll to position [546, 0]
click at [388, 318] on button "Весь период" at bounding box center [336, 312] width 132 height 28
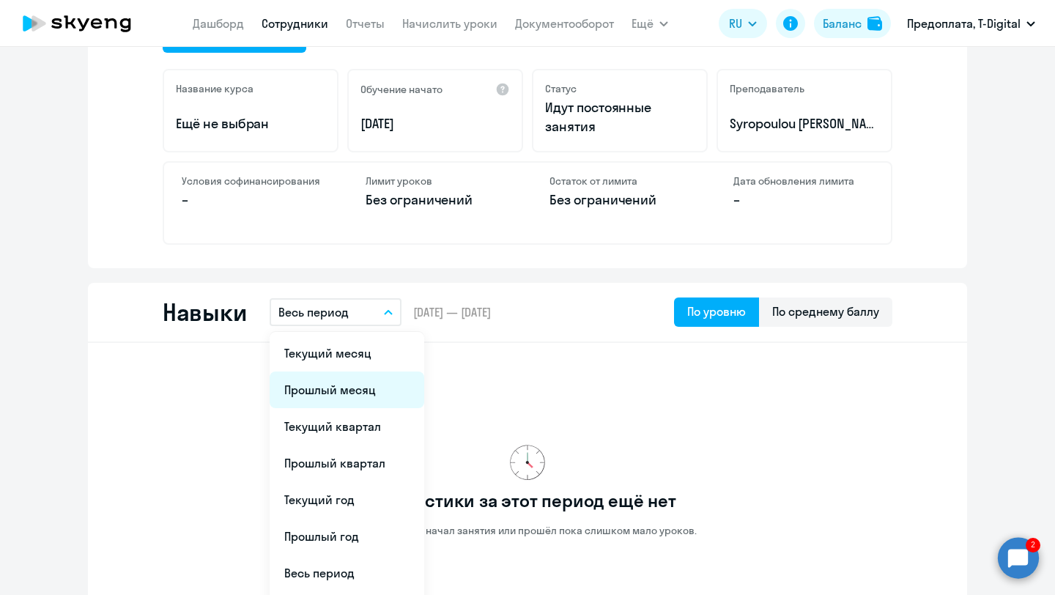
click at [359, 387] on li "Прошлый месяц" at bounding box center [347, 389] width 155 height 37
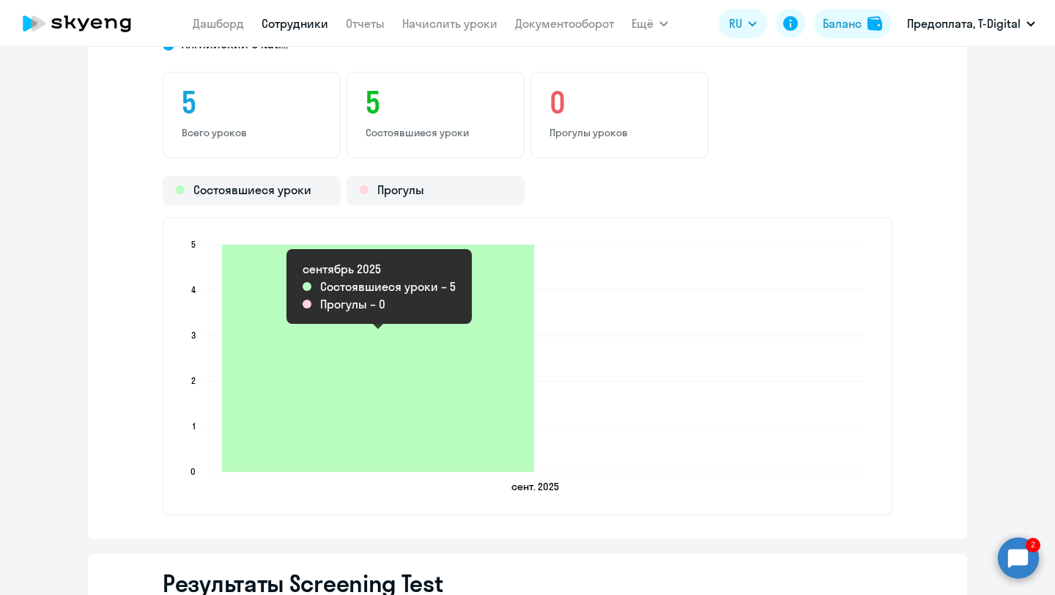
scroll to position [1842, 0]
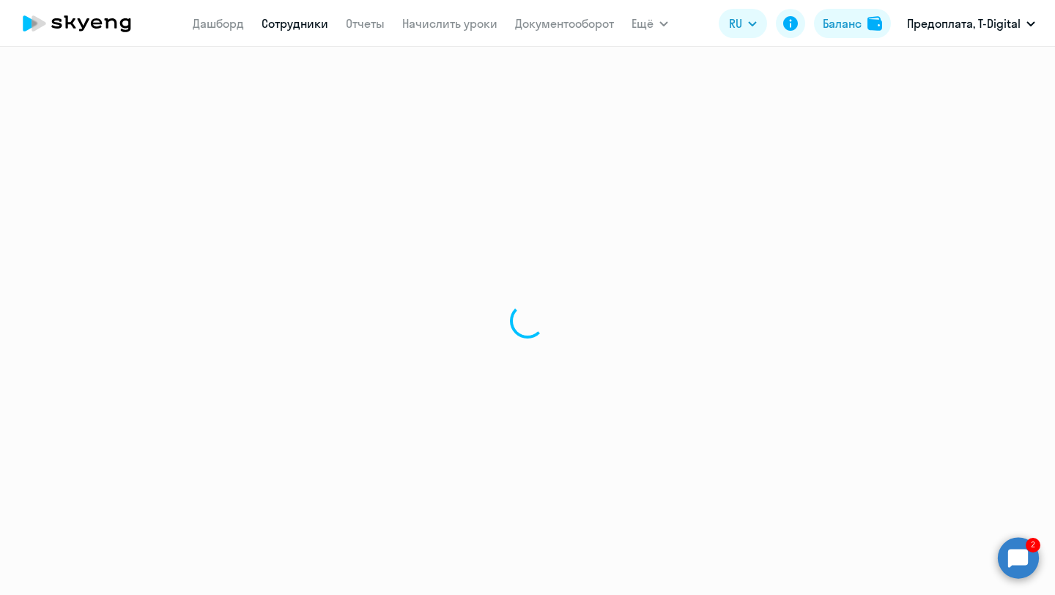
select select "30"
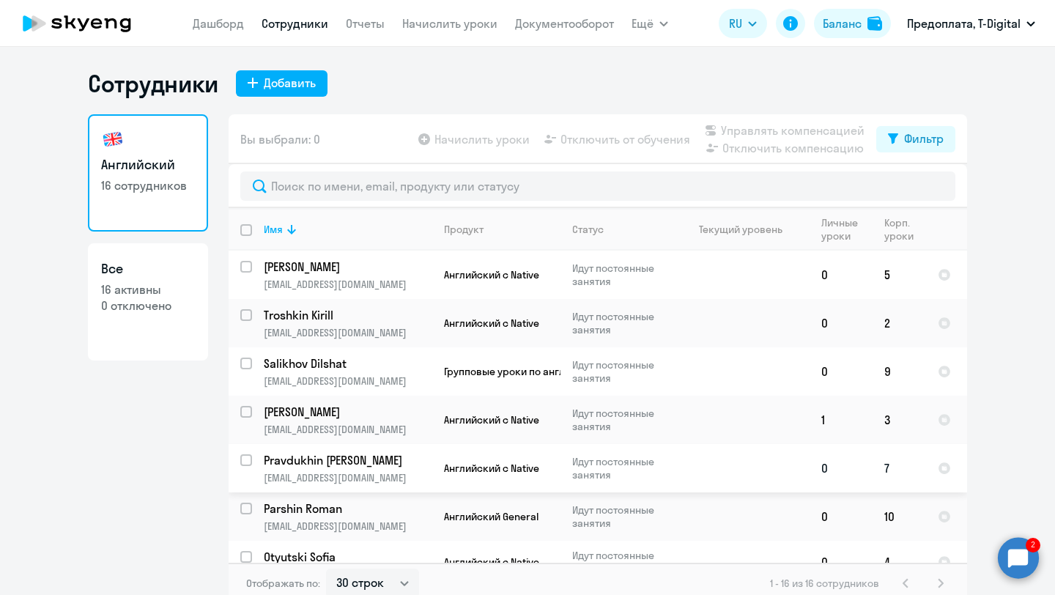
click at [361, 459] on p "Pravdukhin [PERSON_NAME]" at bounding box center [347, 460] width 166 height 16
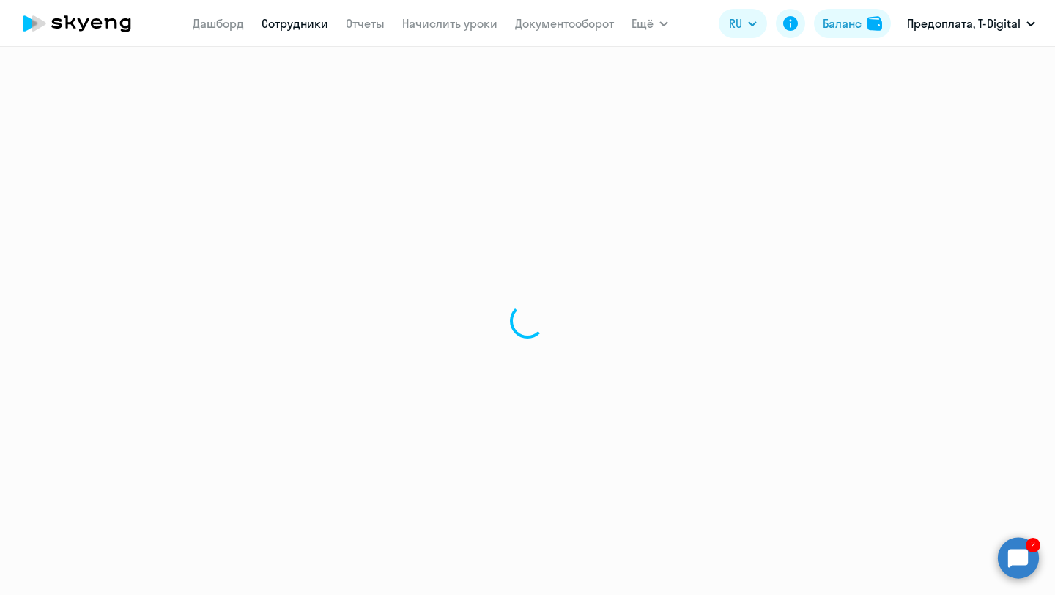
select select "english"
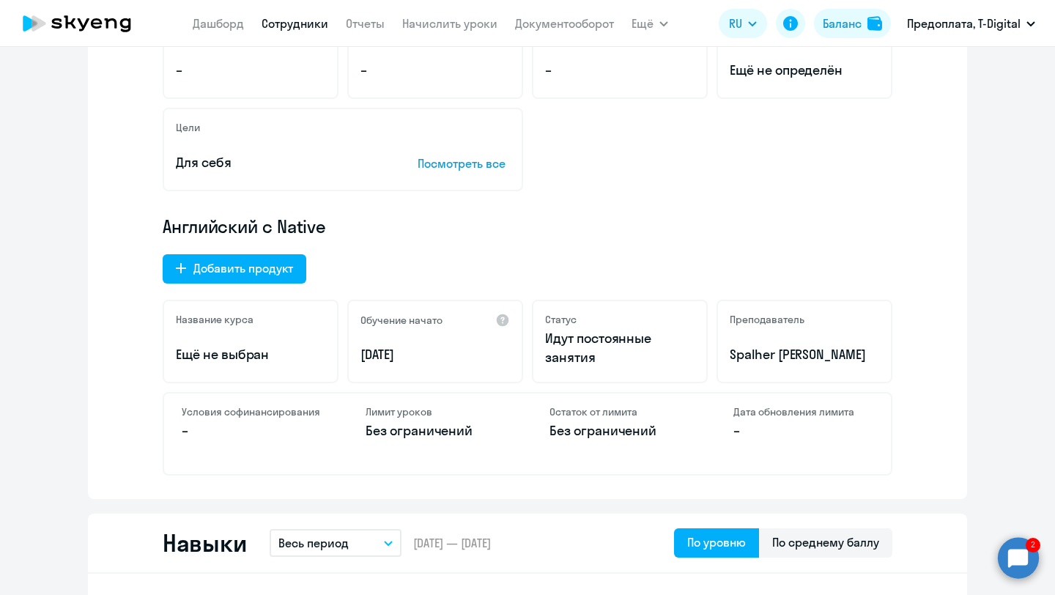
scroll to position [426, 0]
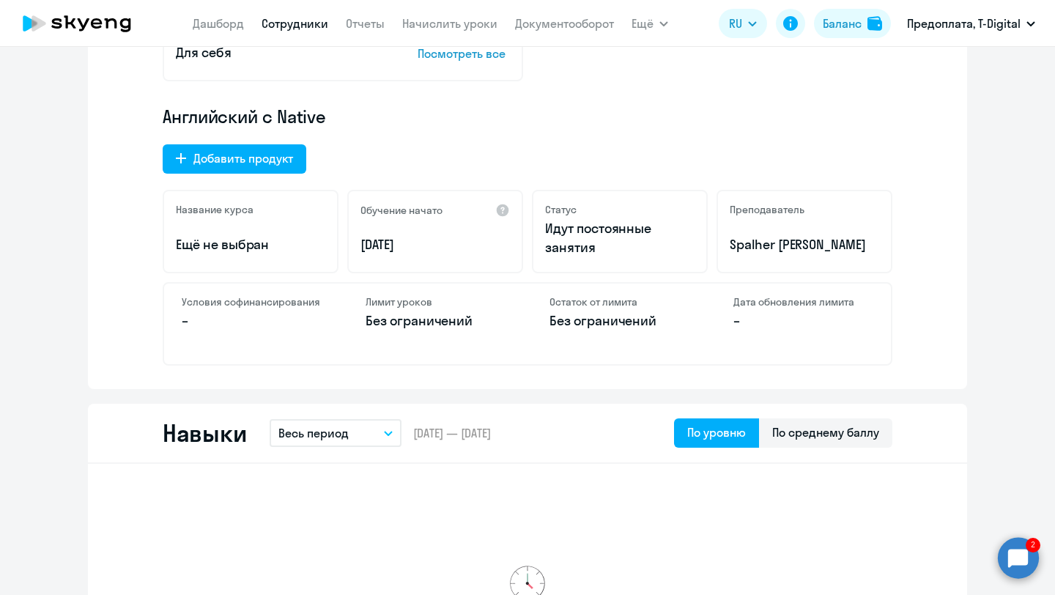
click at [386, 431] on icon "button" at bounding box center [388, 433] width 9 height 5
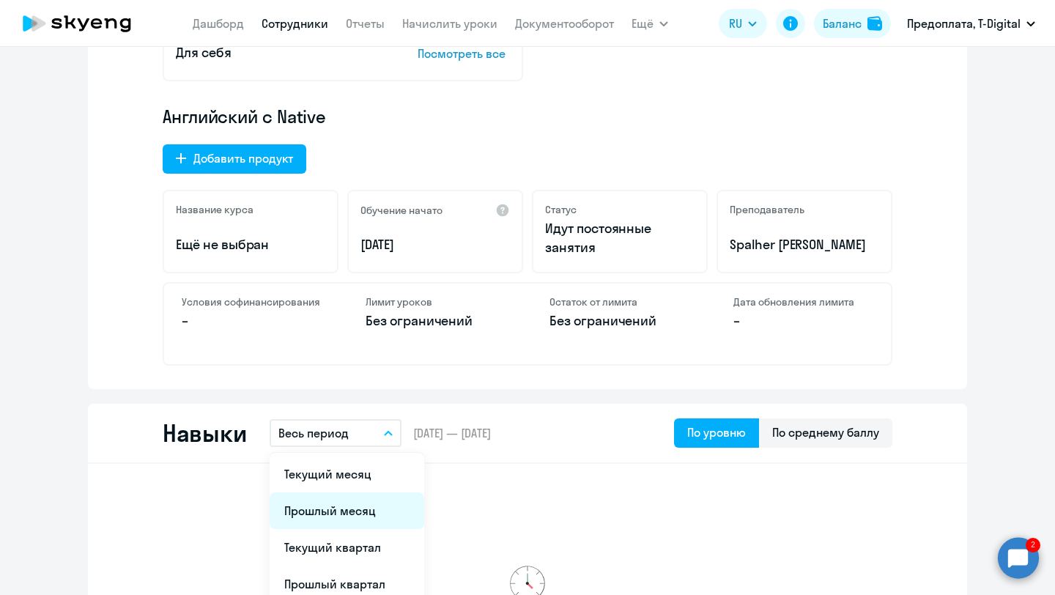
click at [344, 519] on li "Прошлый месяц" at bounding box center [347, 510] width 155 height 37
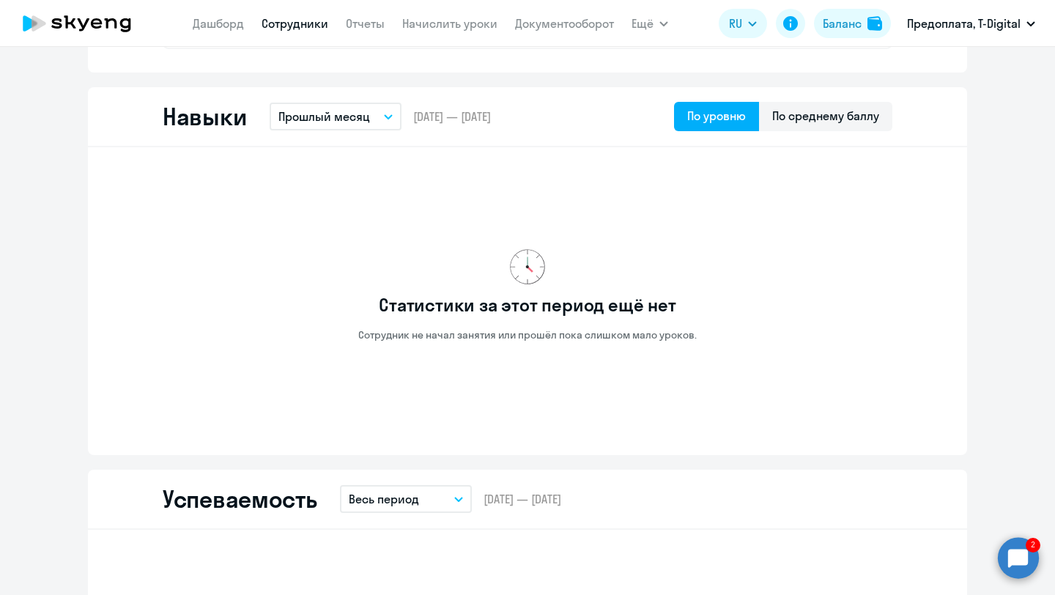
scroll to position [716, 0]
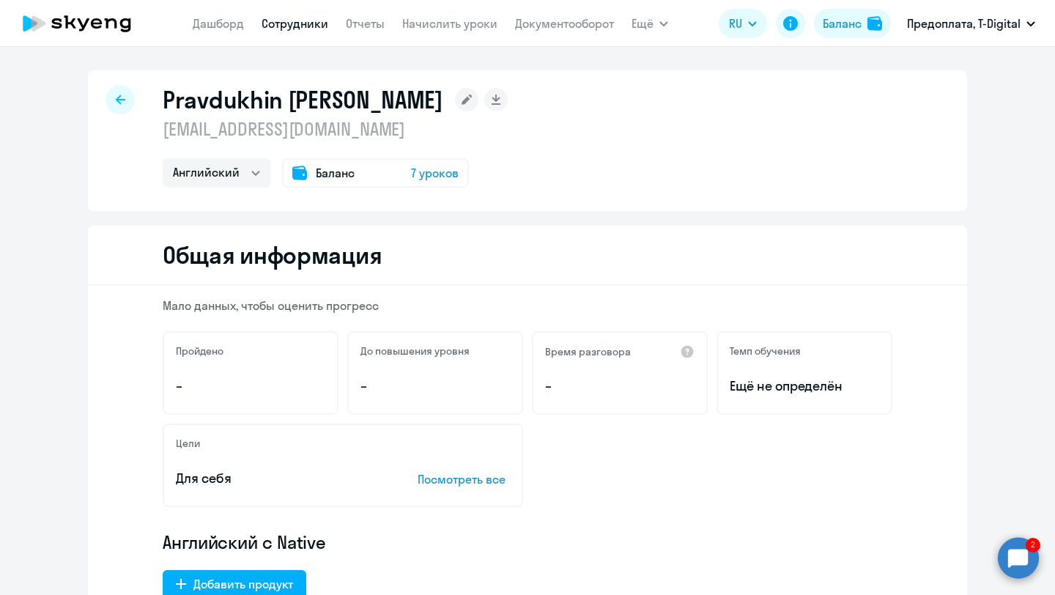
select select "30"
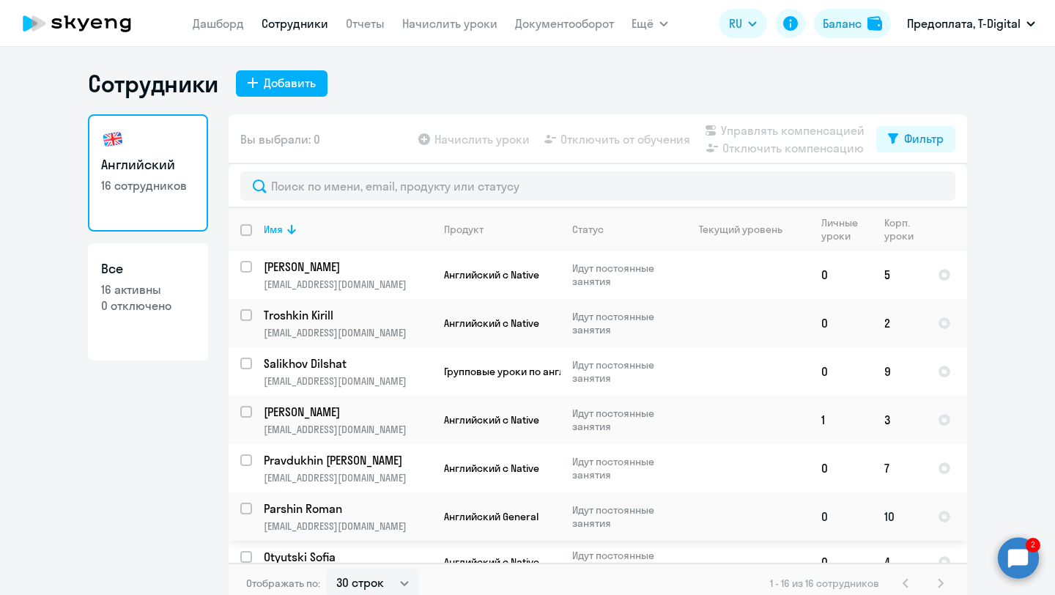
click at [346, 501] on p "Parshin Roman" at bounding box center [347, 508] width 166 height 16
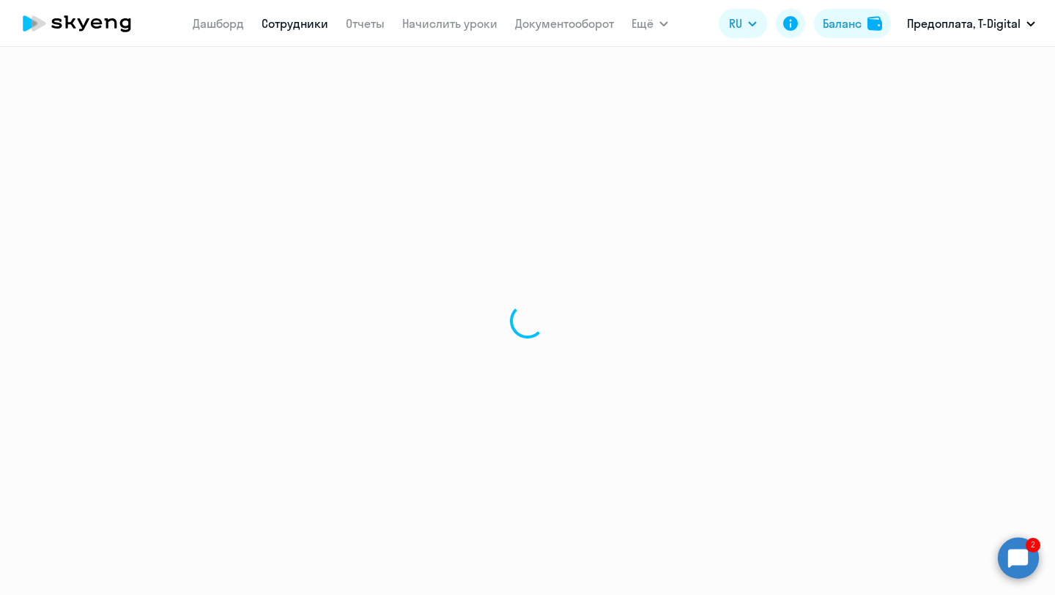
select select "english"
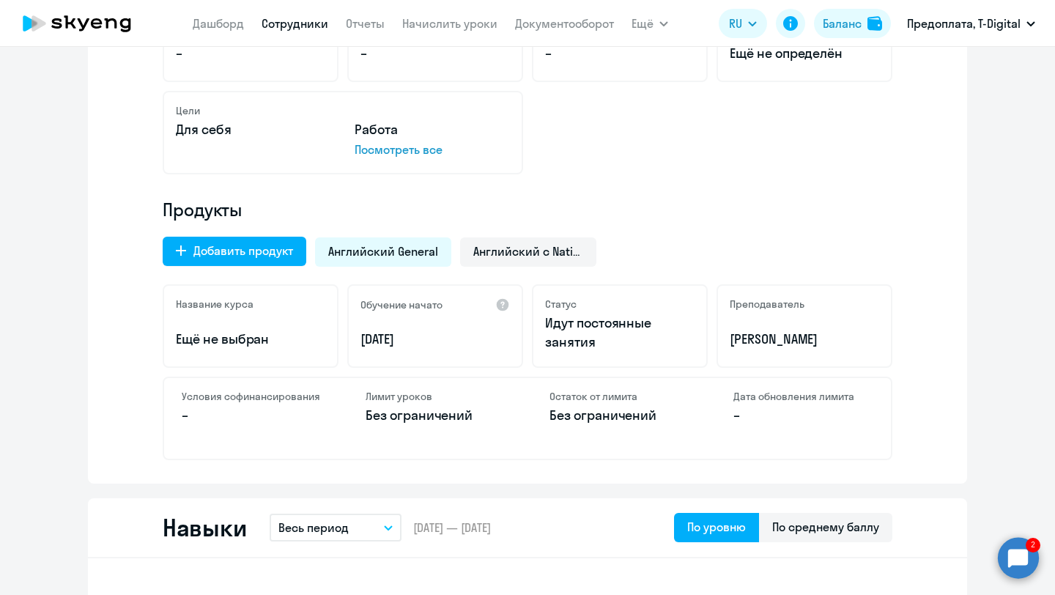
scroll to position [379, 0]
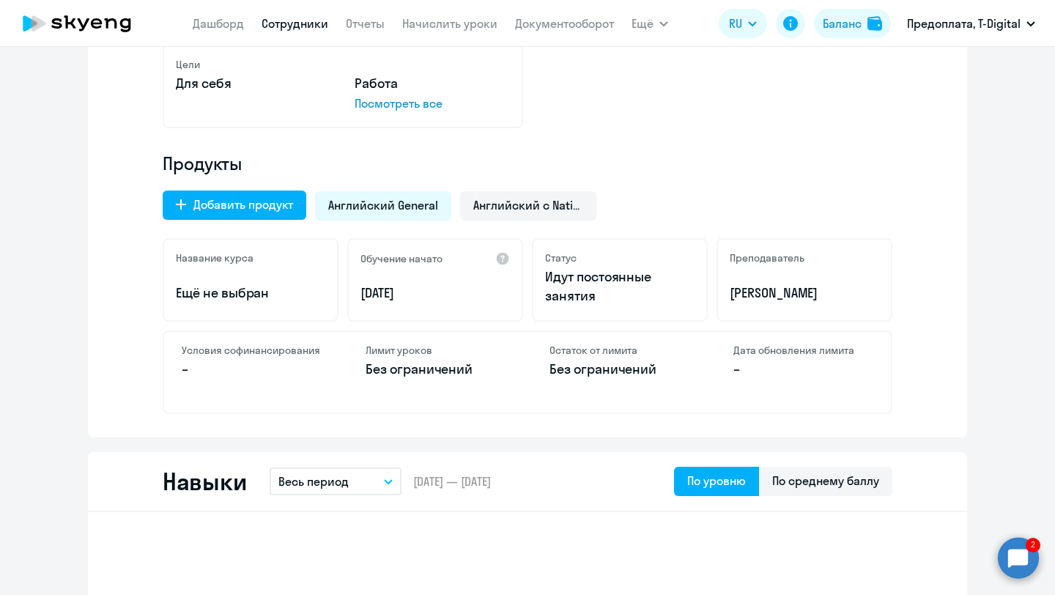
click at [385, 481] on icon "button" at bounding box center [388, 482] width 7 height 4
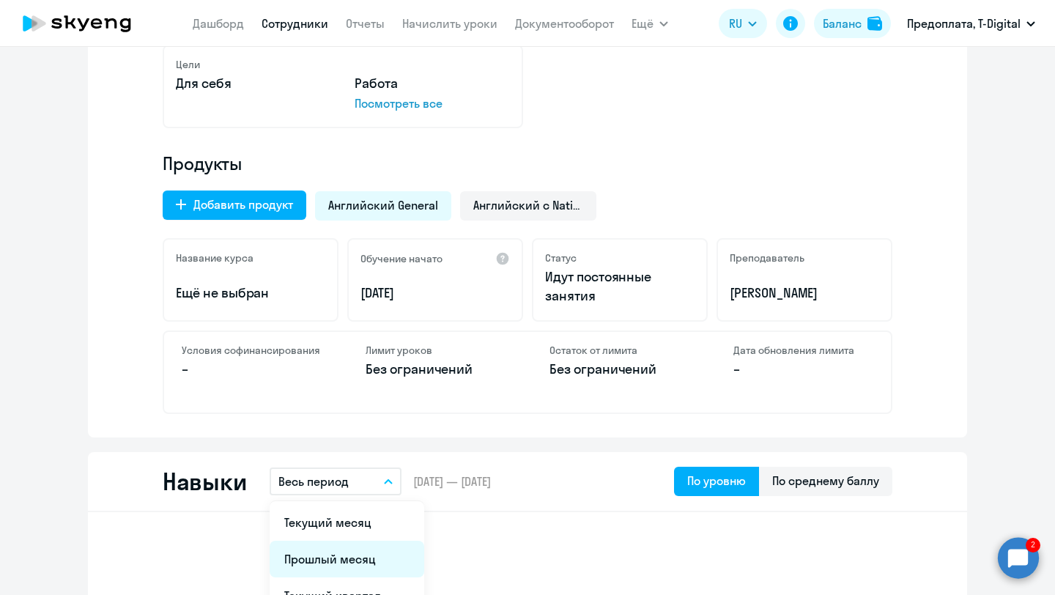
click at [355, 552] on li "Прошлый месяц" at bounding box center [347, 559] width 155 height 37
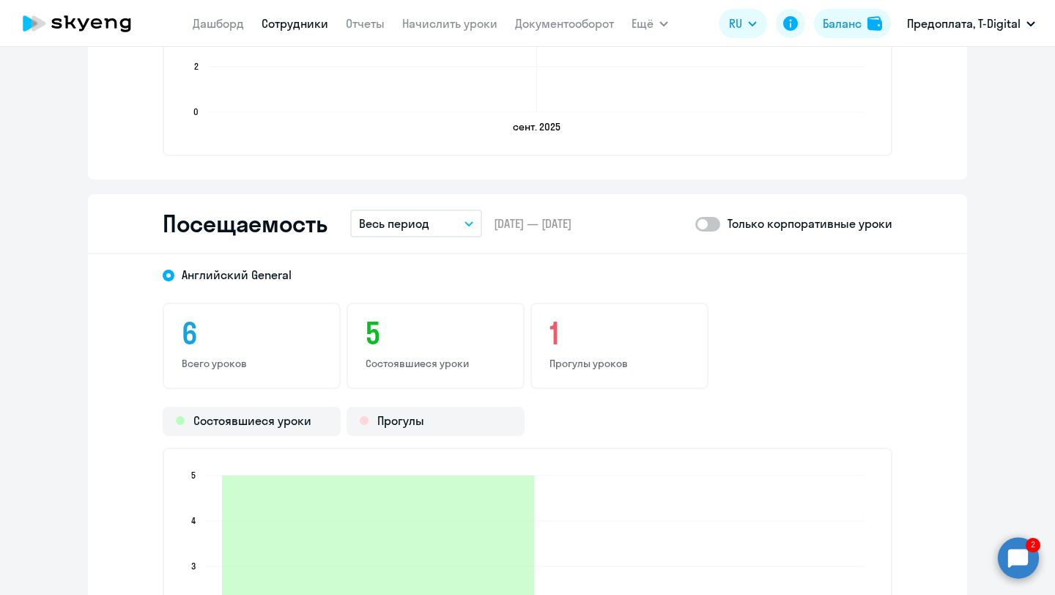
scroll to position [1608, 0]
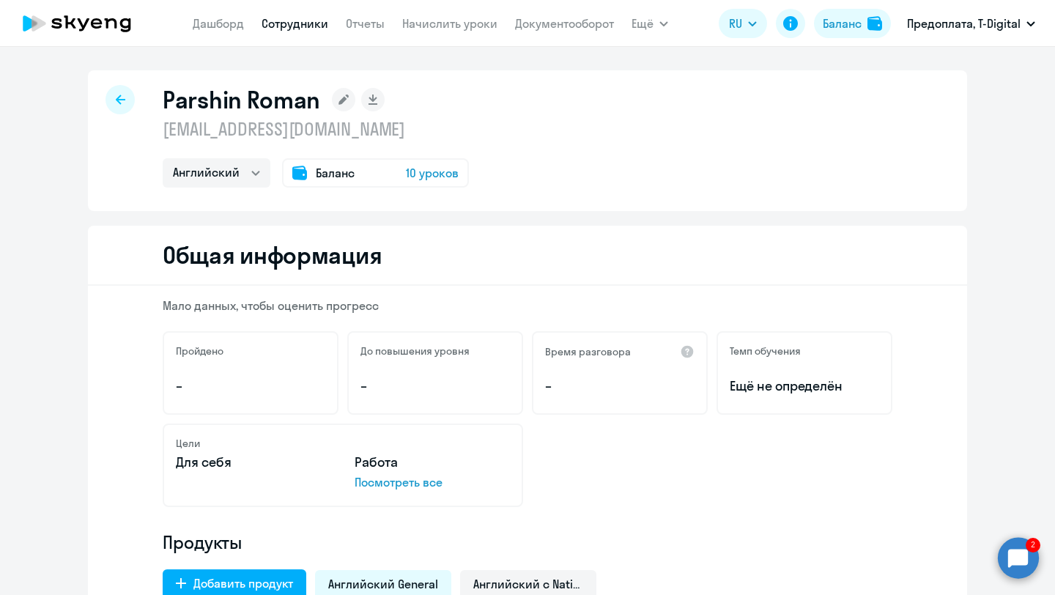
select select "30"
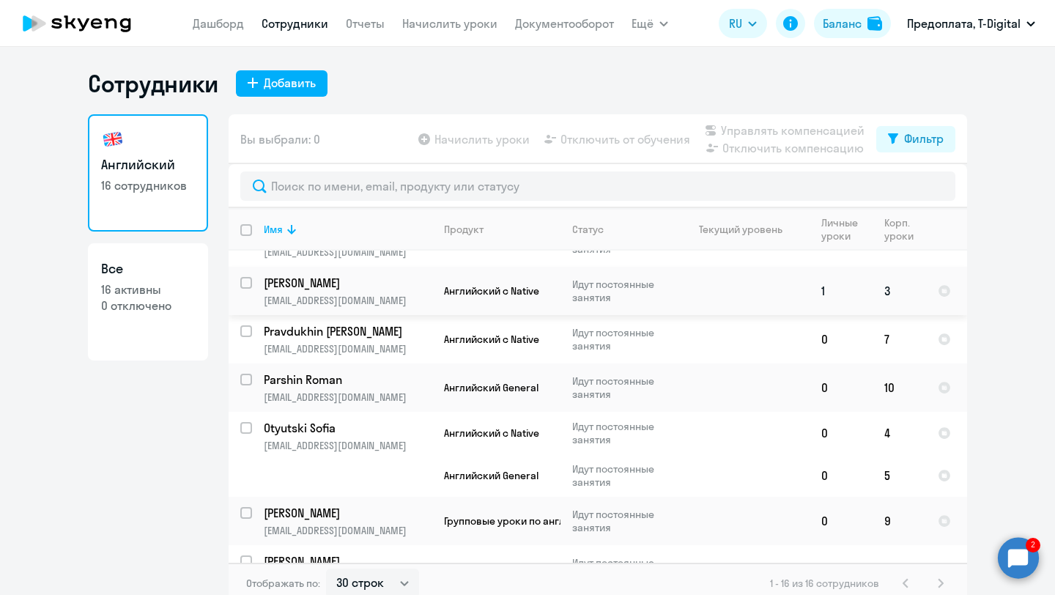
scroll to position [134, 0]
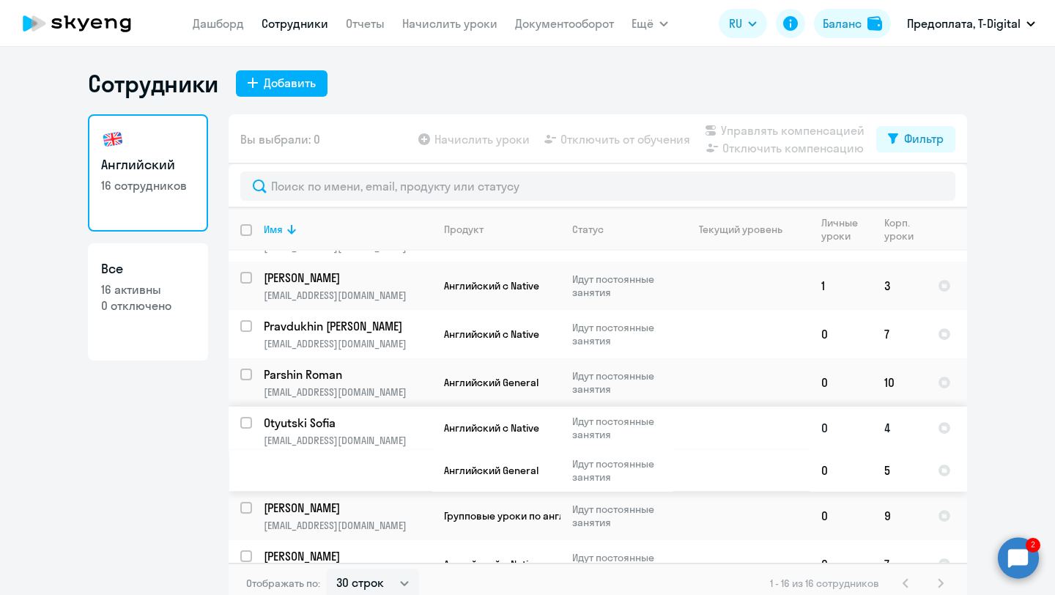
click at [322, 420] on p "Otyutski Sofia" at bounding box center [347, 423] width 166 height 16
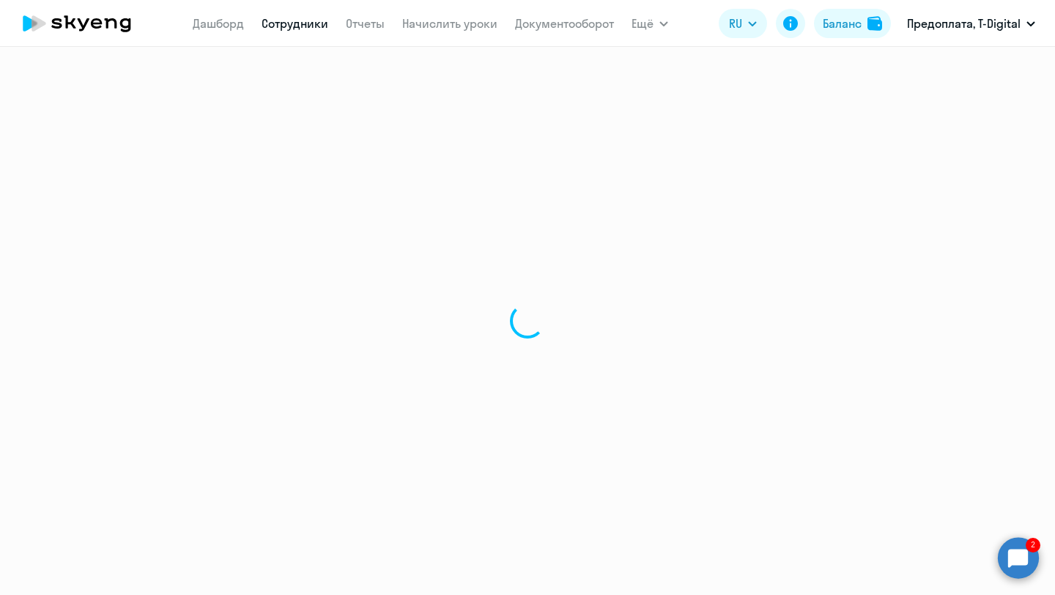
select select "english"
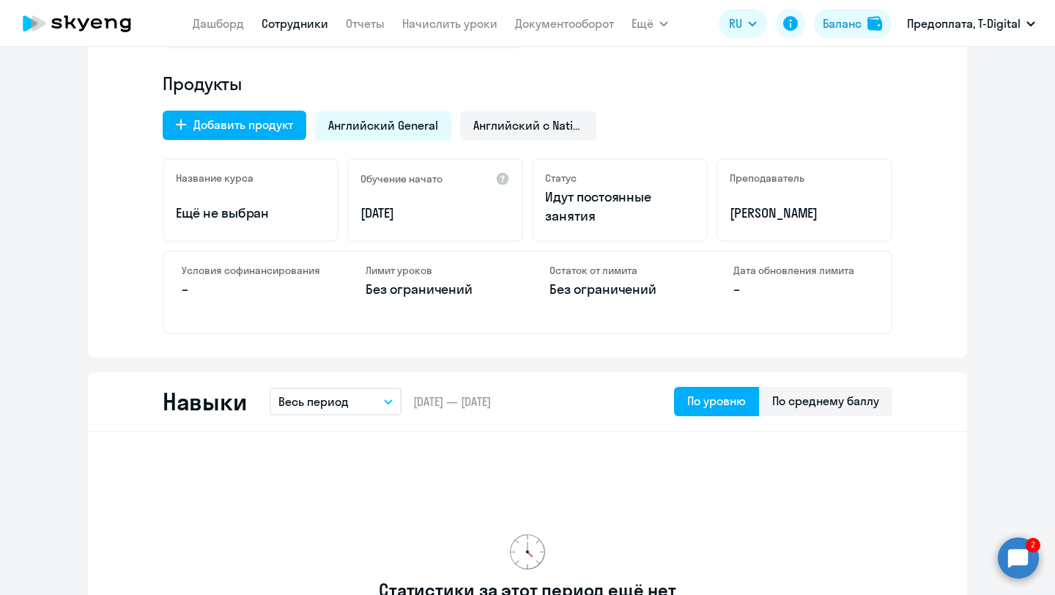
scroll to position [468, 0]
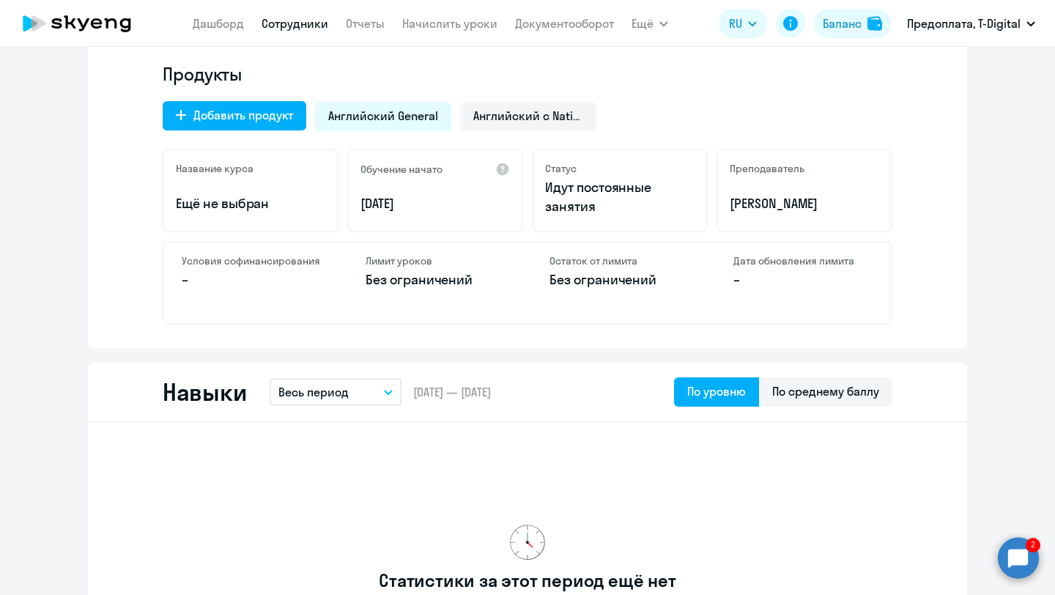
click at [386, 390] on icon "button" at bounding box center [388, 392] width 9 height 5
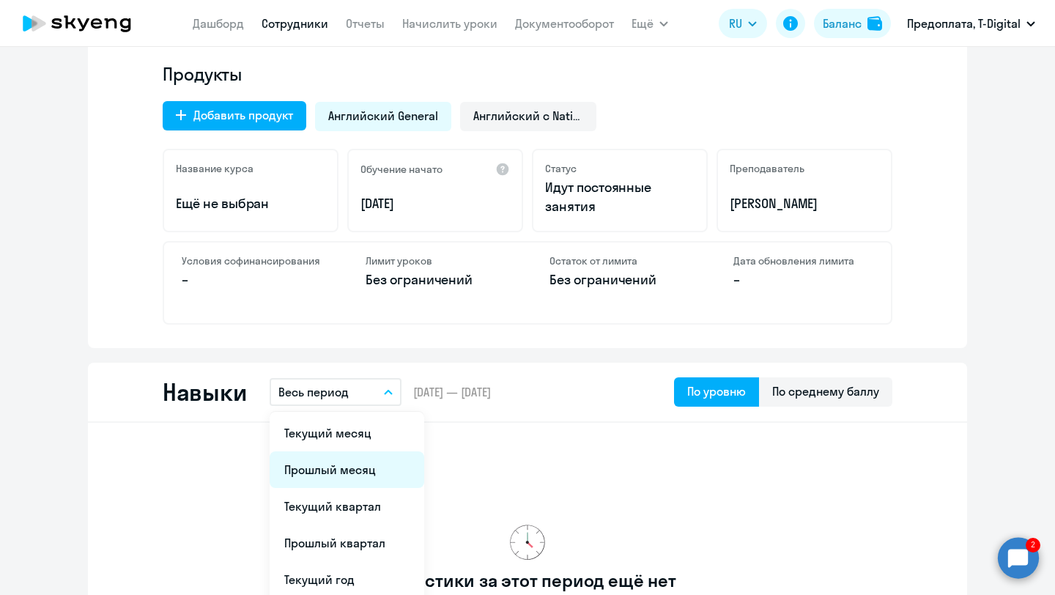
click at [360, 468] on li "Прошлый месяц" at bounding box center [347, 469] width 155 height 37
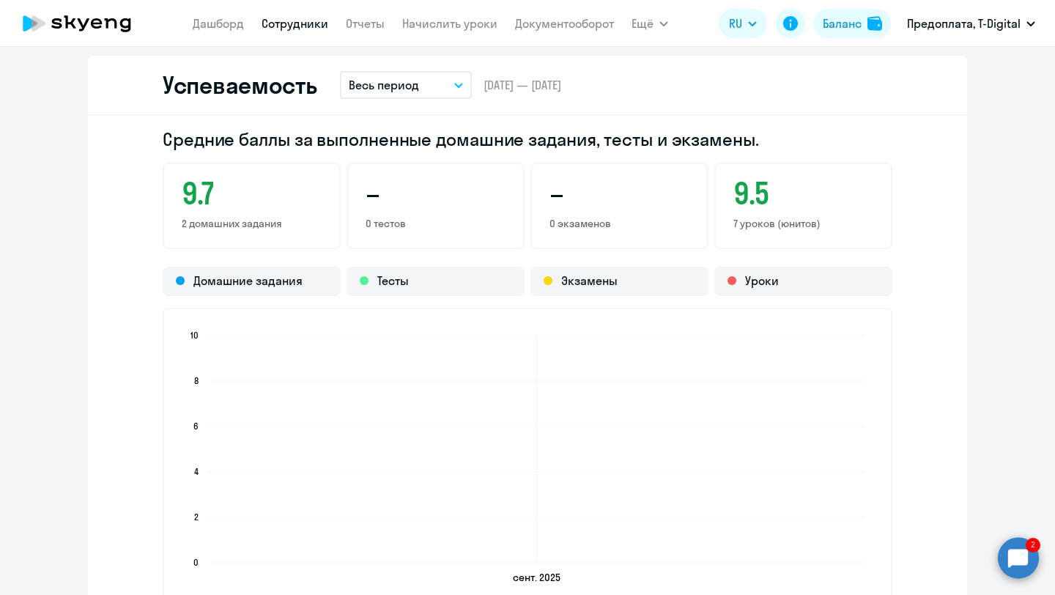
scroll to position [1141, 0]
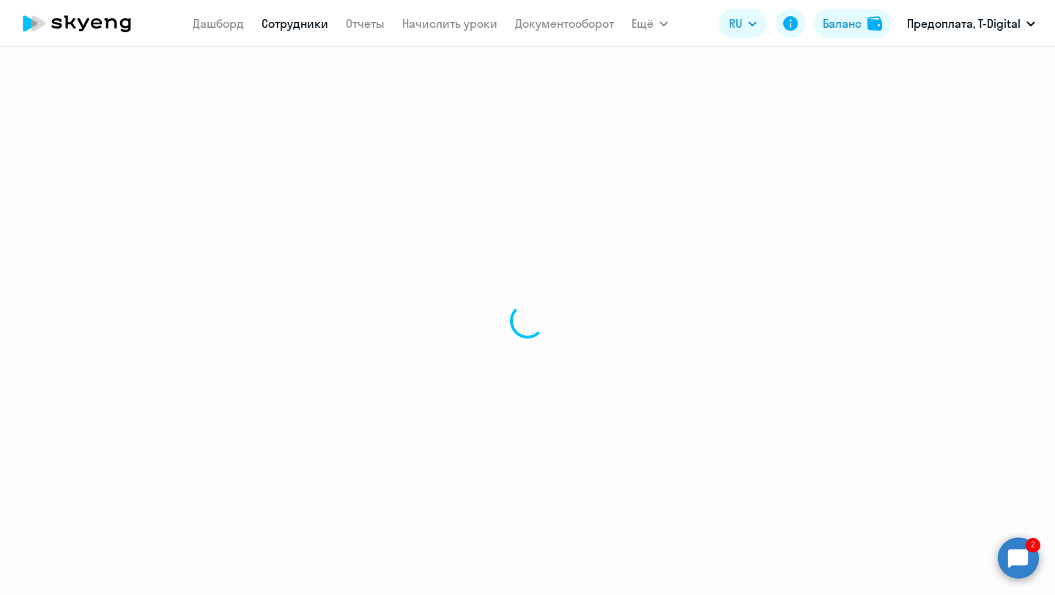
select select "30"
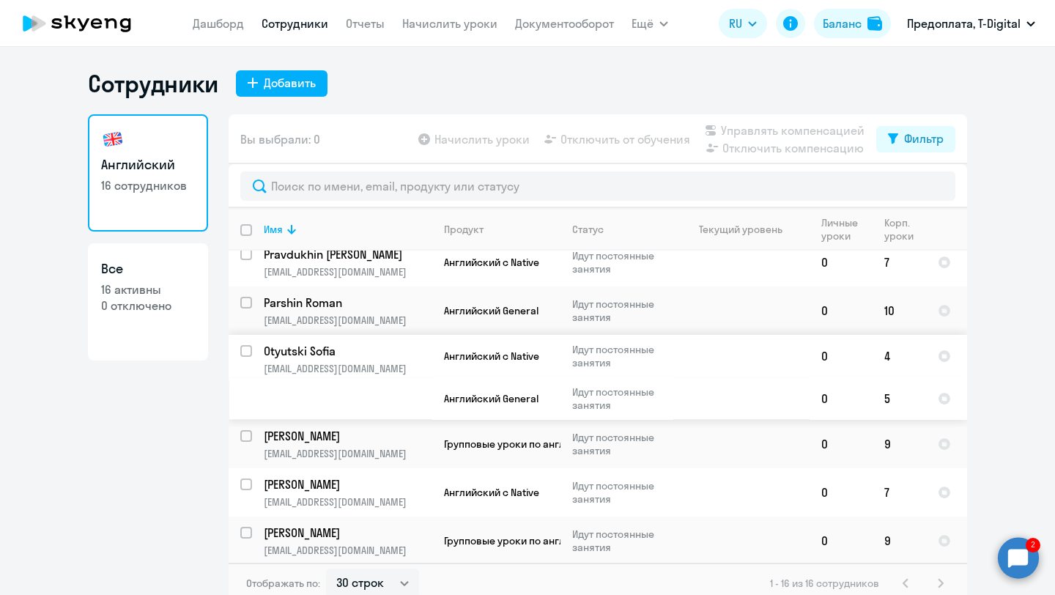
scroll to position [238, 0]
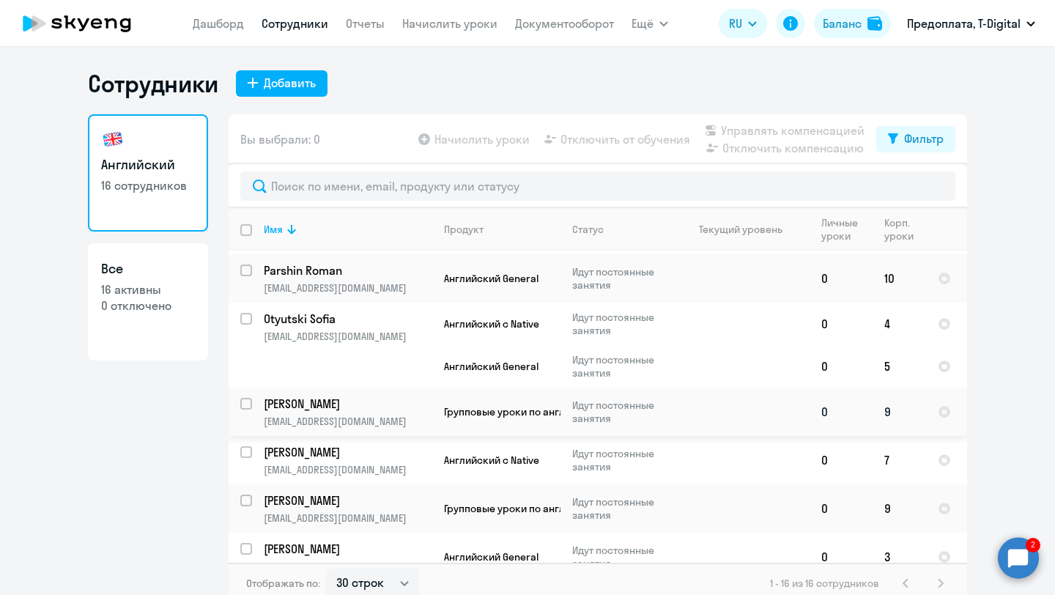
click at [320, 399] on p "[PERSON_NAME]" at bounding box center [347, 404] width 166 height 16
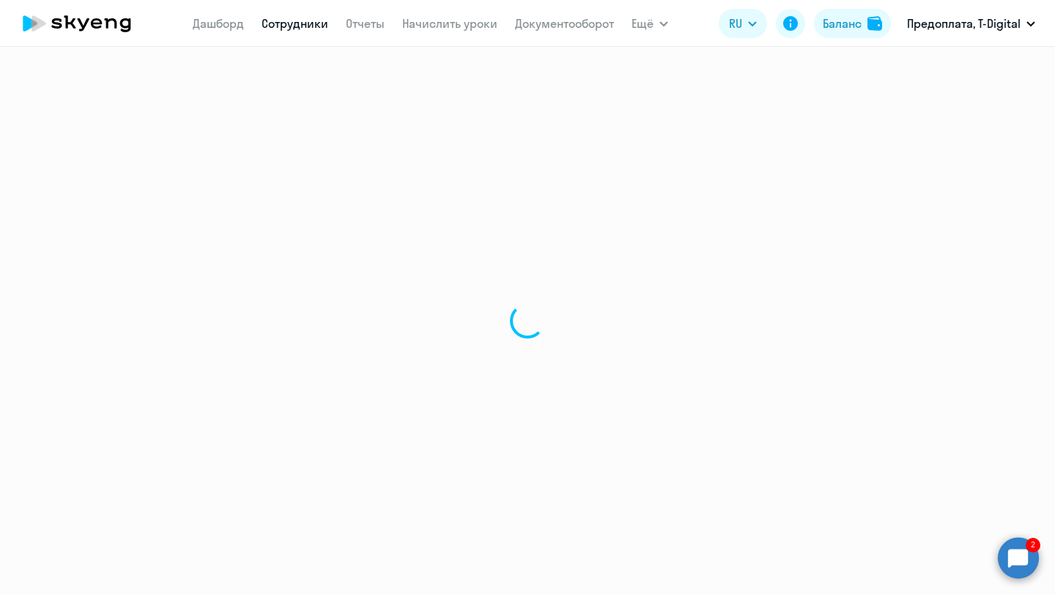
select select "english"
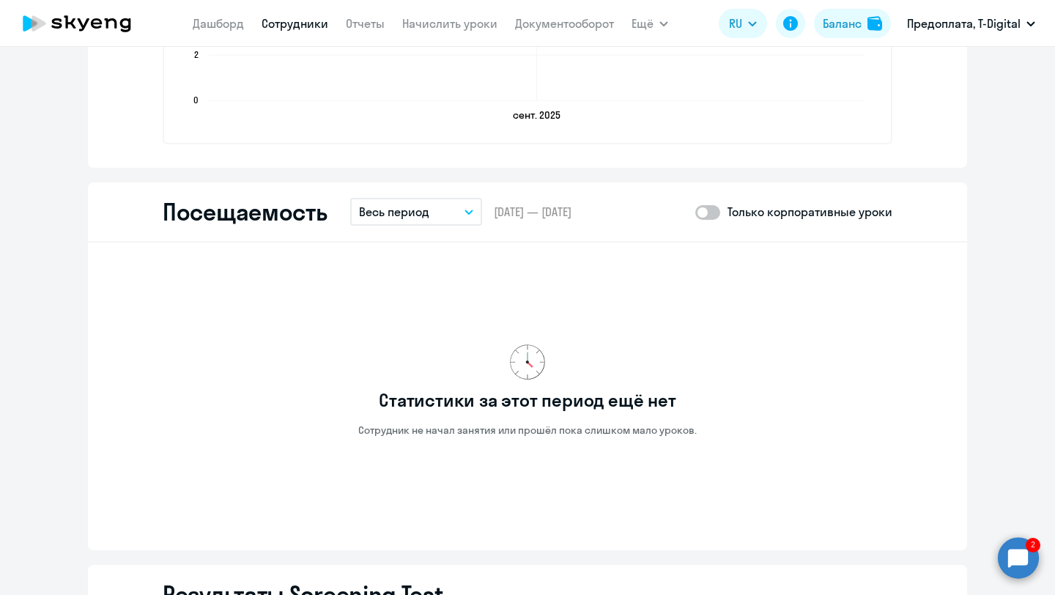
scroll to position [1617, 0]
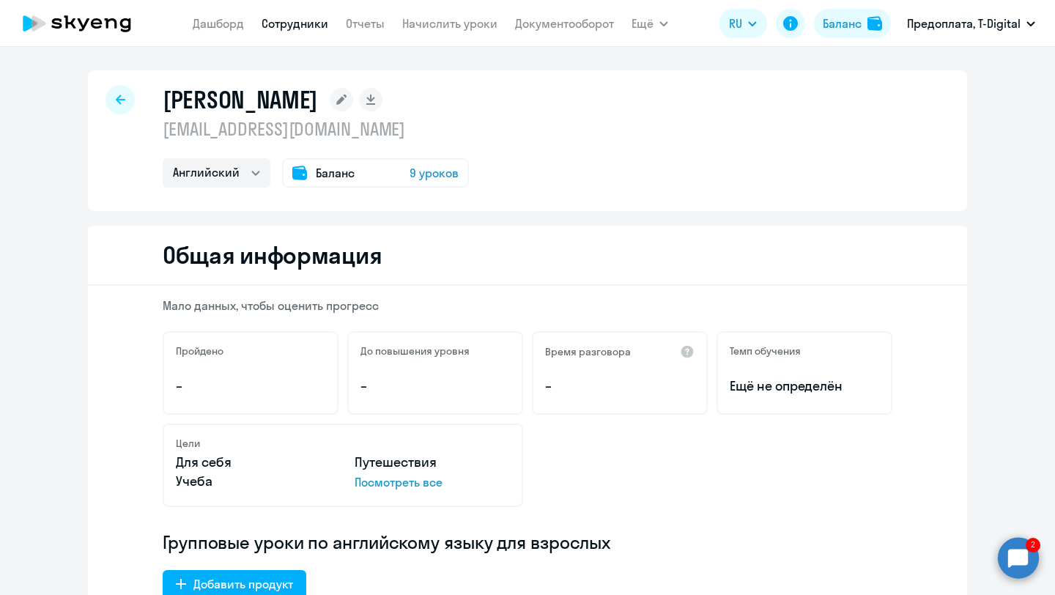
select select "30"
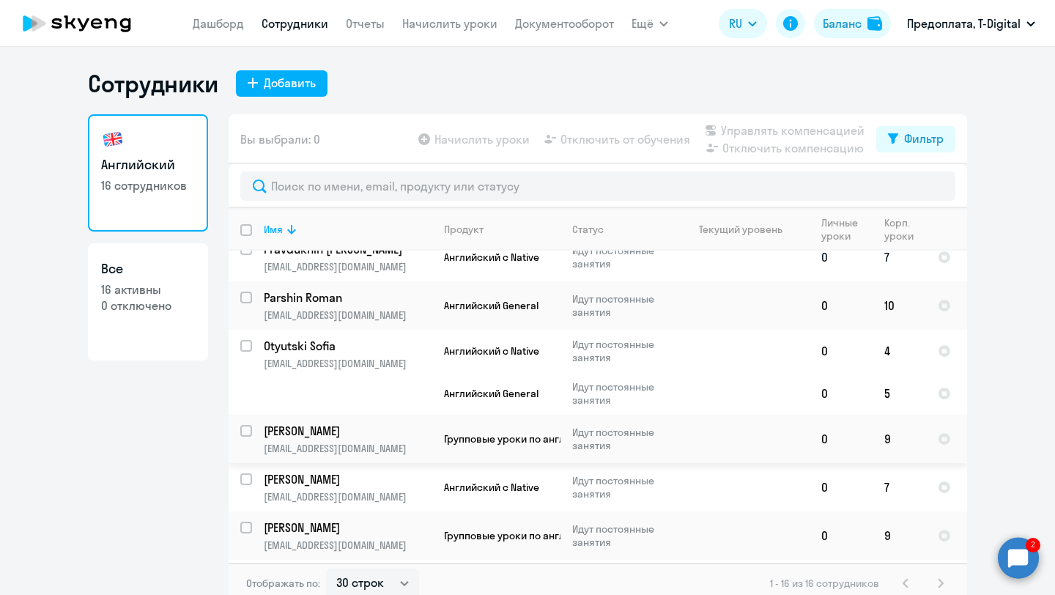
scroll to position [232, 0]
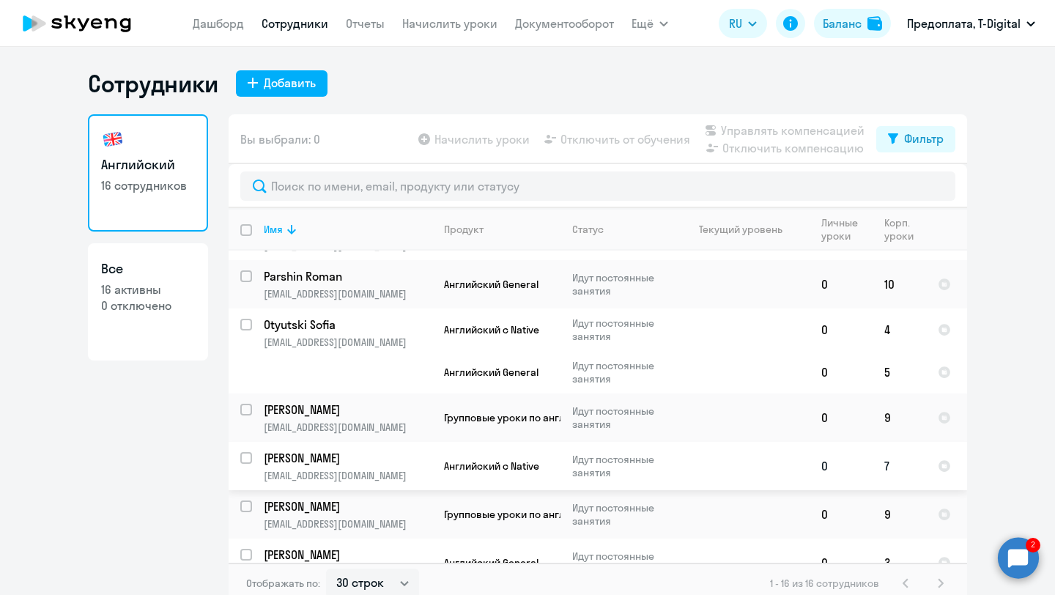
click at [338, 460] on p "[PERSON_NAME]" at bounding box center [347, 458] width 166 height 16
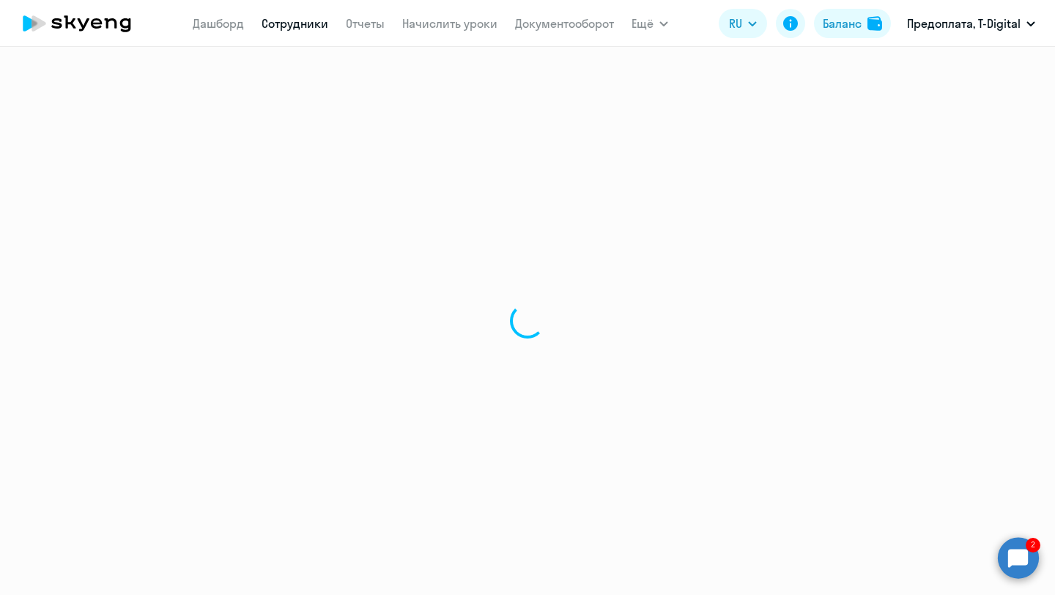
select select "english"
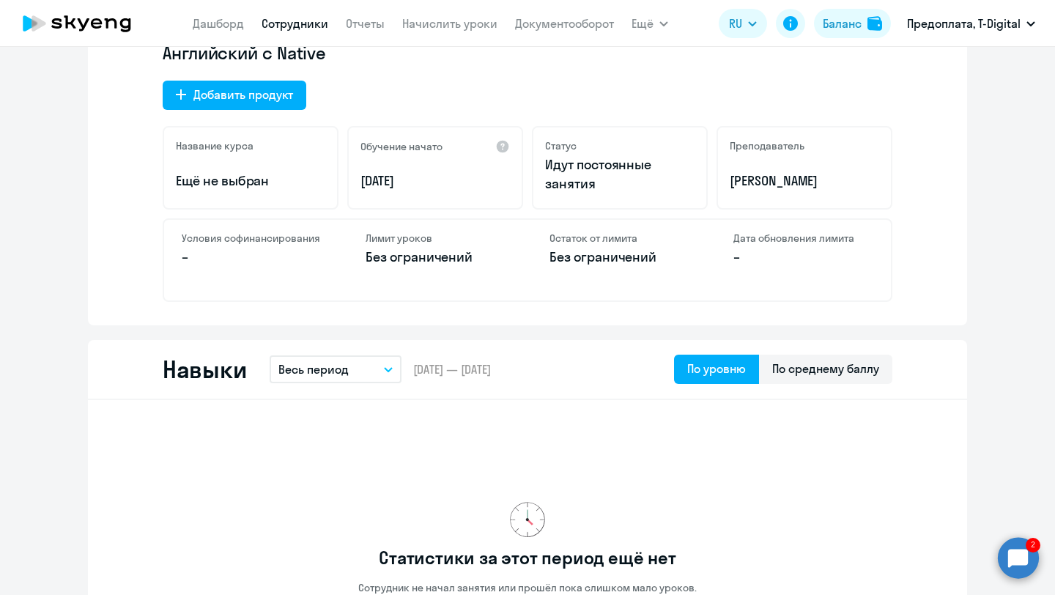
scroll to position [495, 0]
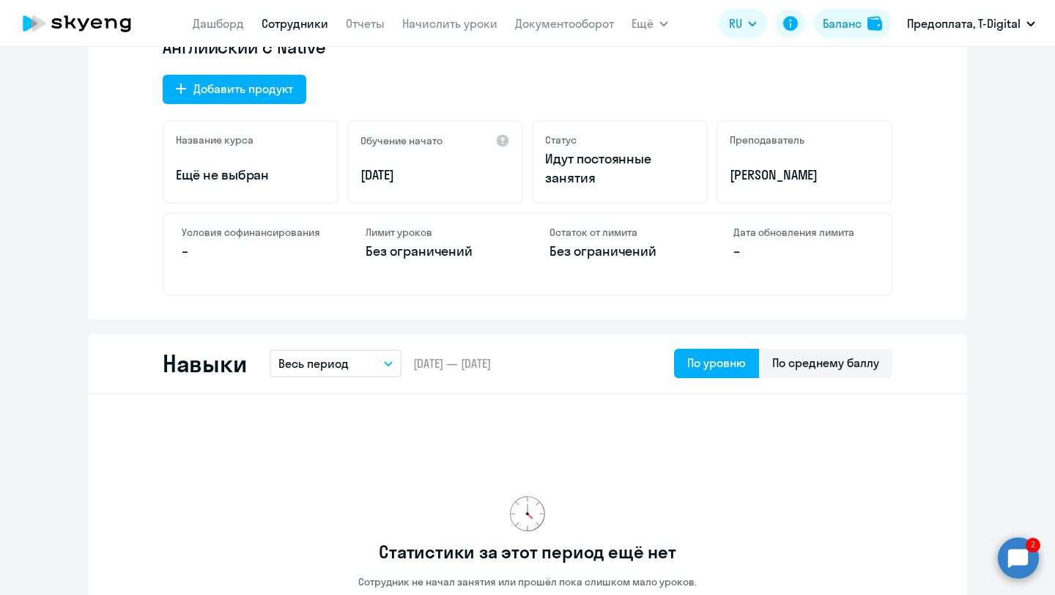
click at [397, 363] on button "Весь период" at bounding box center [336, 363] width 132 height 28
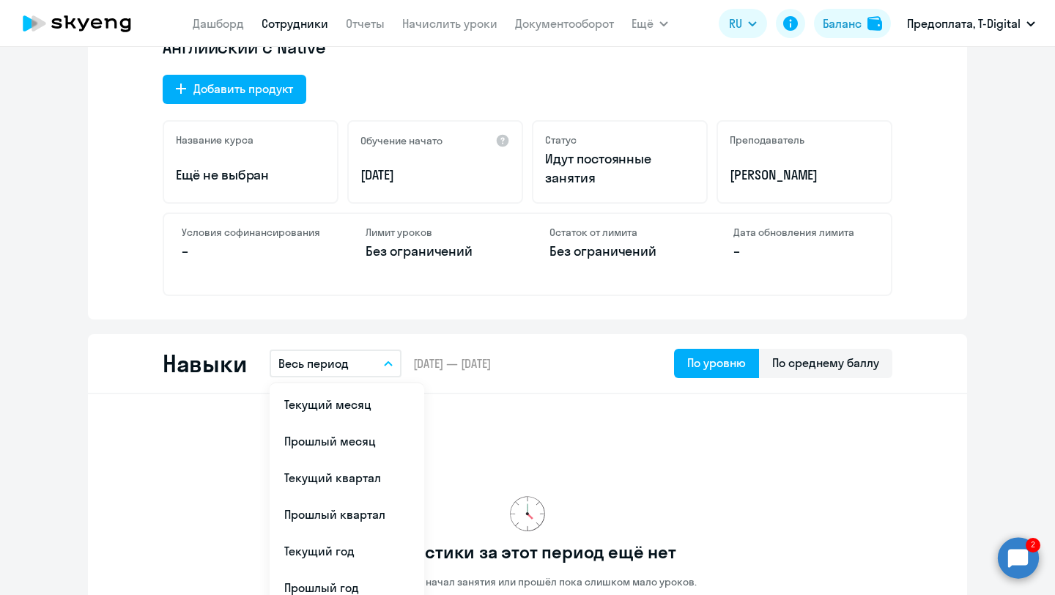
click at [479, 407] on div "Статистики за этот период ещё нет Сотрудник не начал занятия или прошёл пока сл…" at bounding box center [528, 542] width 730 height 272
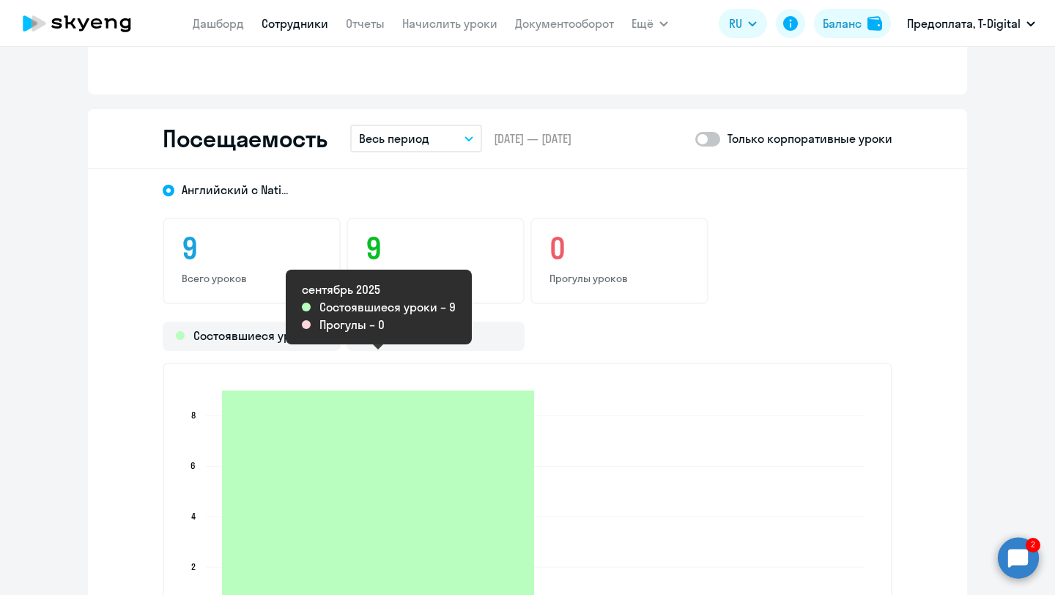
scroll to position [1475, 0]
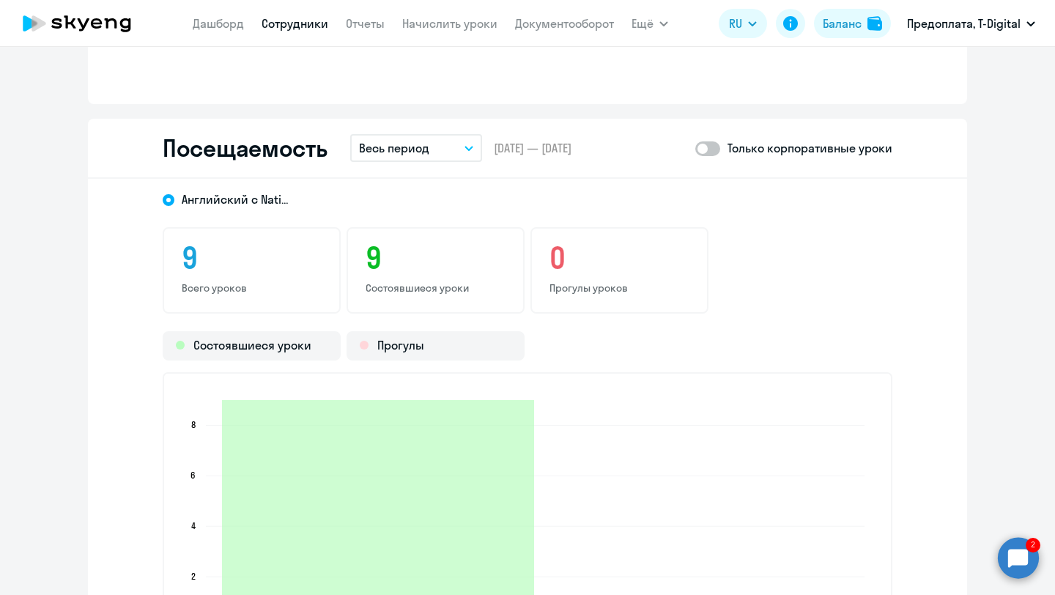
click at [471, 151] on button "Весь период" at bounding box center [416, 148] width 132 height 28
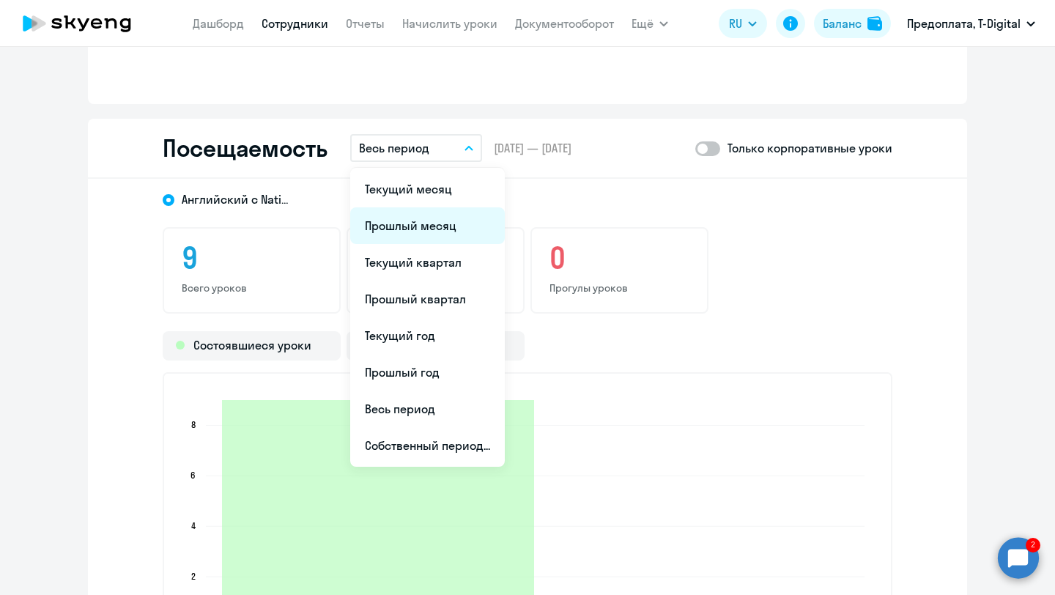
click at [428, 216] on li "Прошлый месяц" at bounding box center [427, 225] width 155 height 37
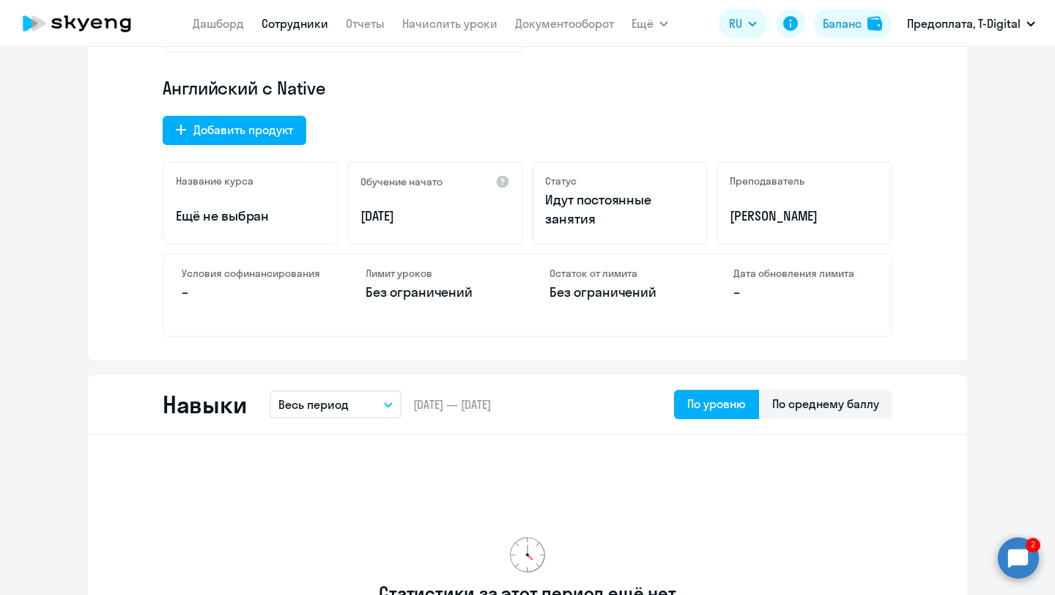
scroll to position [450, 0]
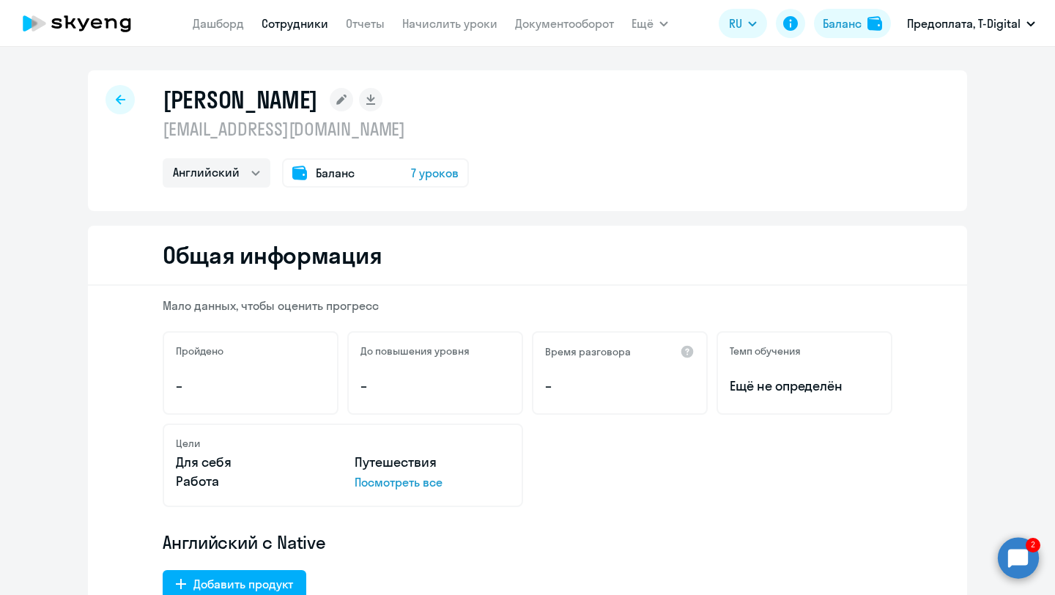
select select "30"
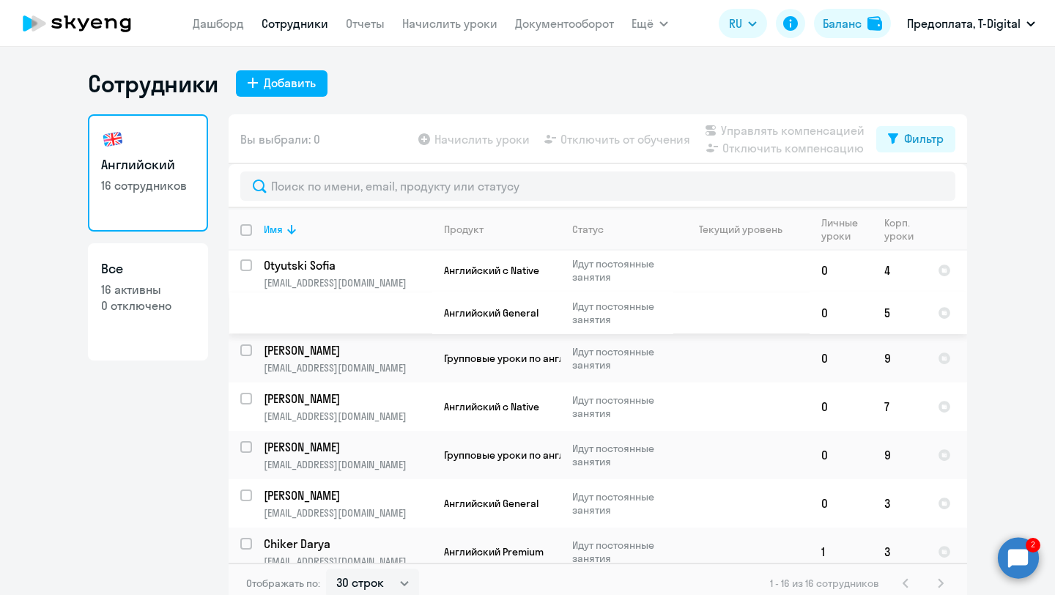
scroll to position [297, 0]
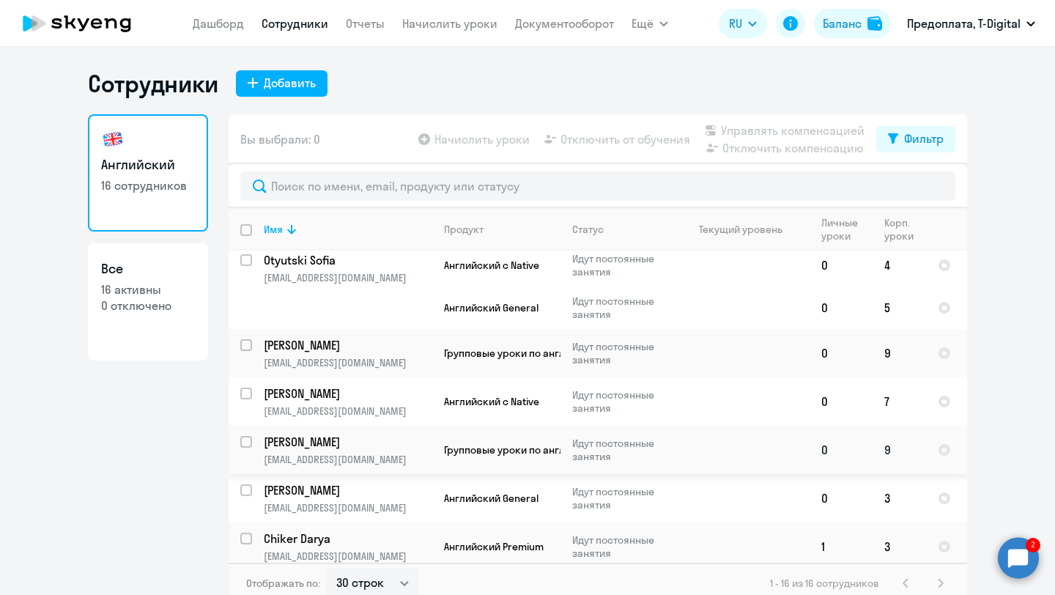
click at [346, 442] on p "[PERSON_NAME]" at bounding box center [347, 442] width 166 height 16
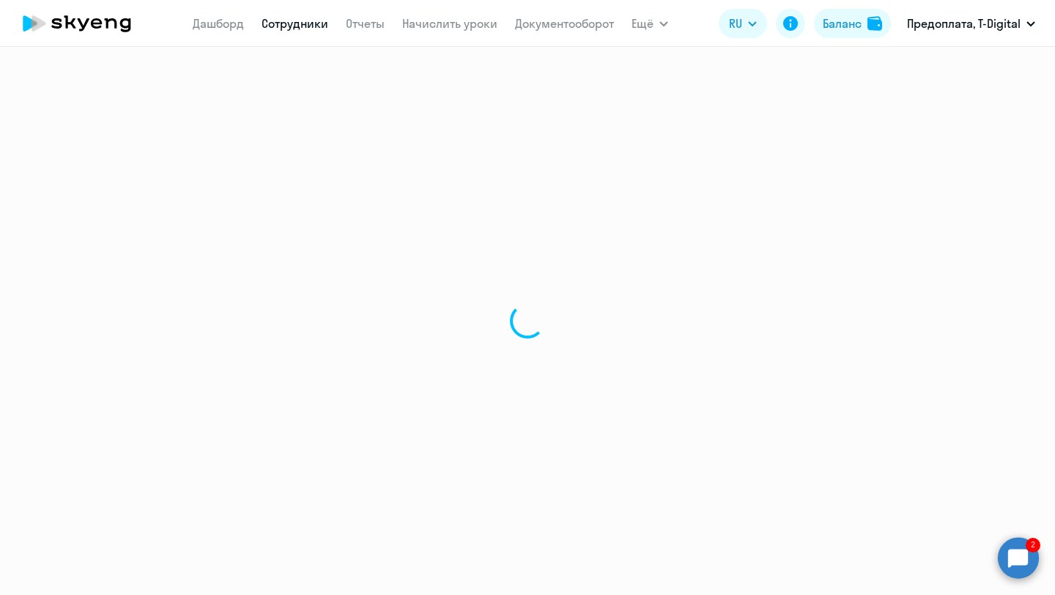
select select "english"
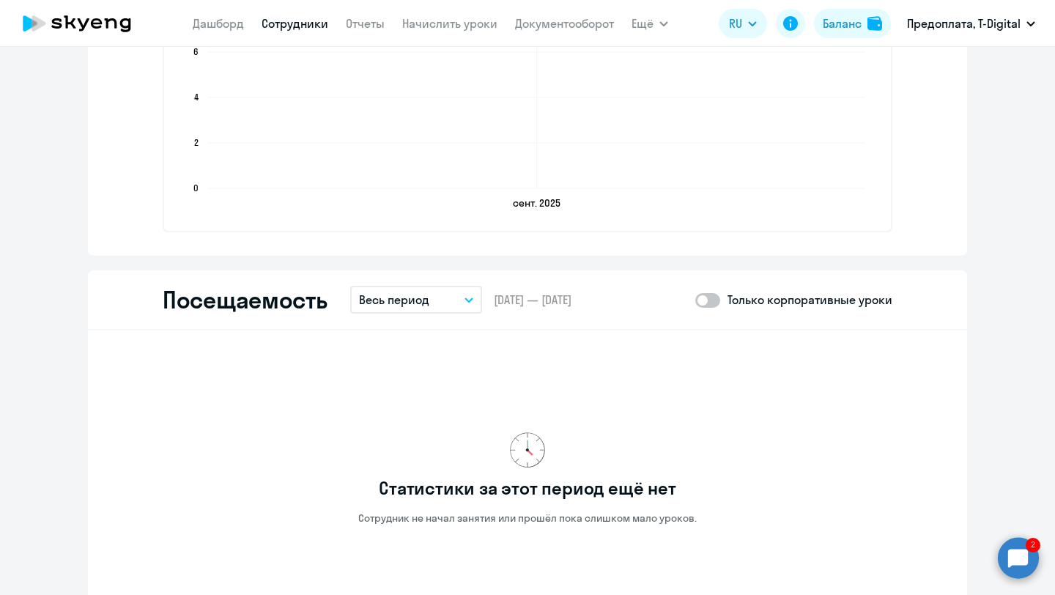
scroll to position [1531, 0]
click at [468, 302] on button "Весь период" at bounding box center [416, 299] width 132 height 28
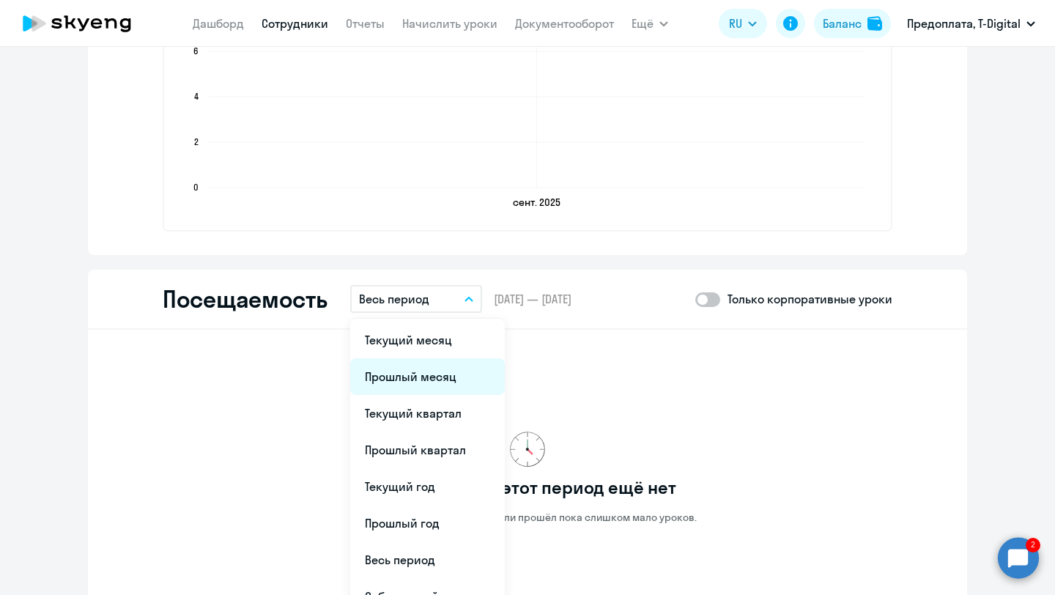
click at [434, 368] on li "Прошлый месяц" at bounding box center [427, 376] width 155 height 37
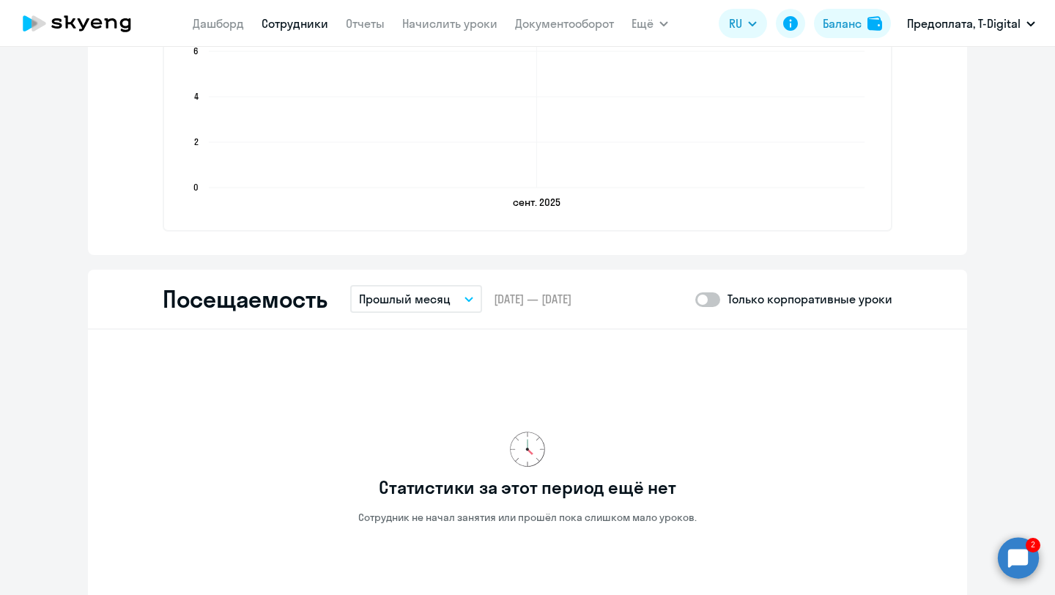
click at [720, 304] on span at bounding box center [707, 299] width 25 height 15
click at [695, 300] on input "checkbox" at bounding box center [694, 299] width 1 height 1
click at [708, 295] on span at bounding box center [707, 299] width 25 height 15
click at [695, 299] on input "checkbox" at bounding box center [694, 299] width 1 height 1
checkbox input "false"
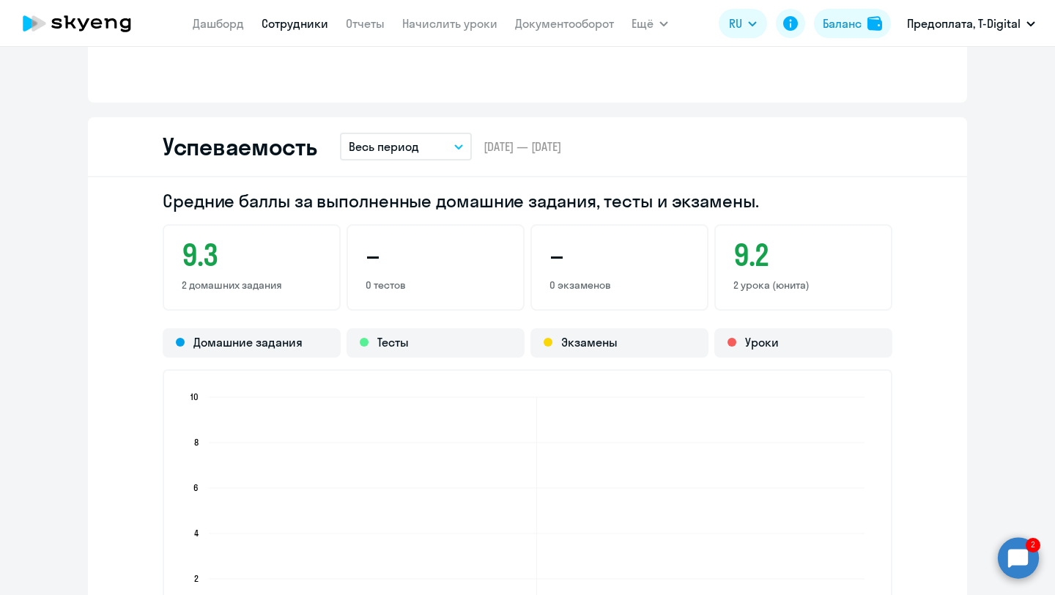
scroll to position [1091, 0]
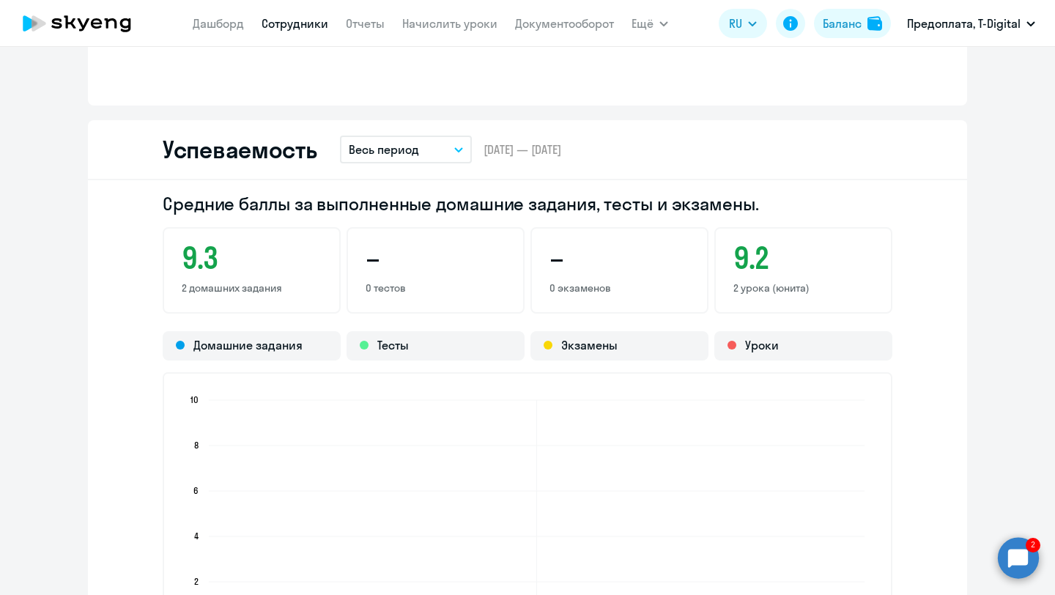
click at [459, 146] on button "Весь период" at bounding box center [406, 150] width 132 height 28
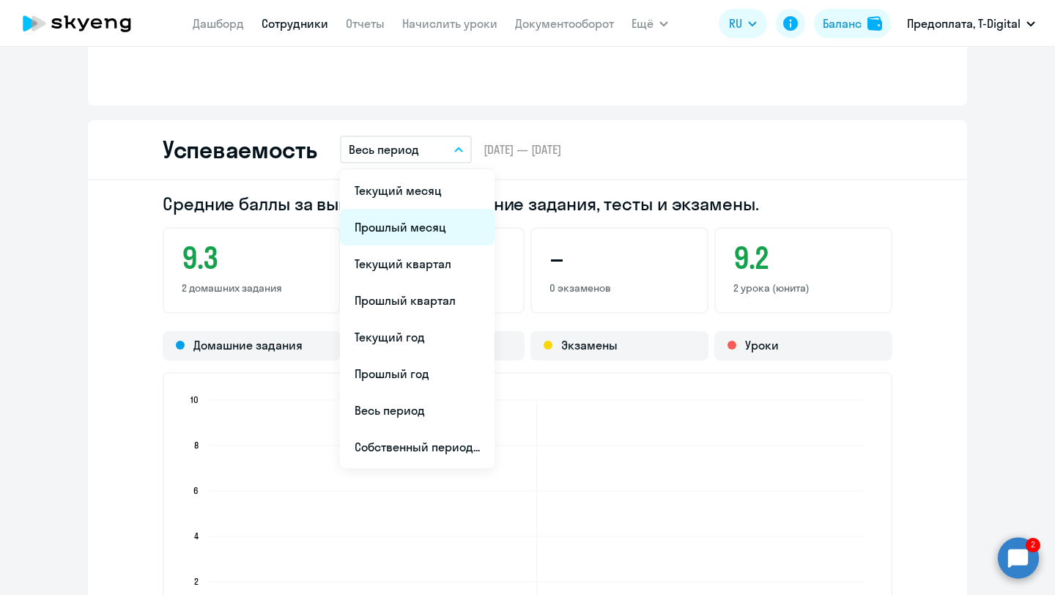
click at [417, 223] on li "Прошлый месяц" at bounding box center [417, 227] width 155 height 37
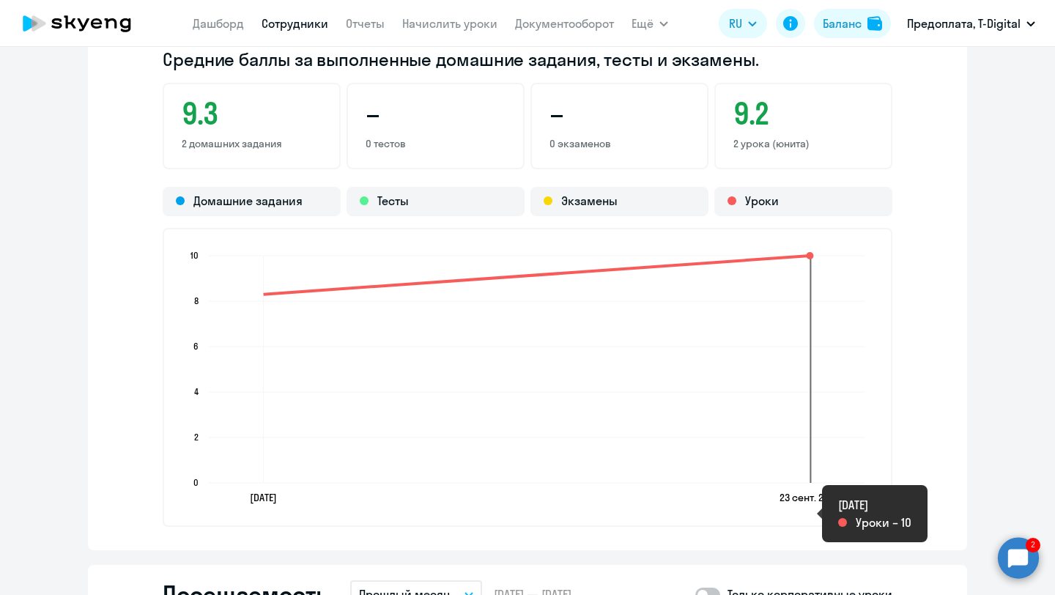
scroll to position [1348, 0]
